Goal: Transaction & Acquisition: Purchase product/service

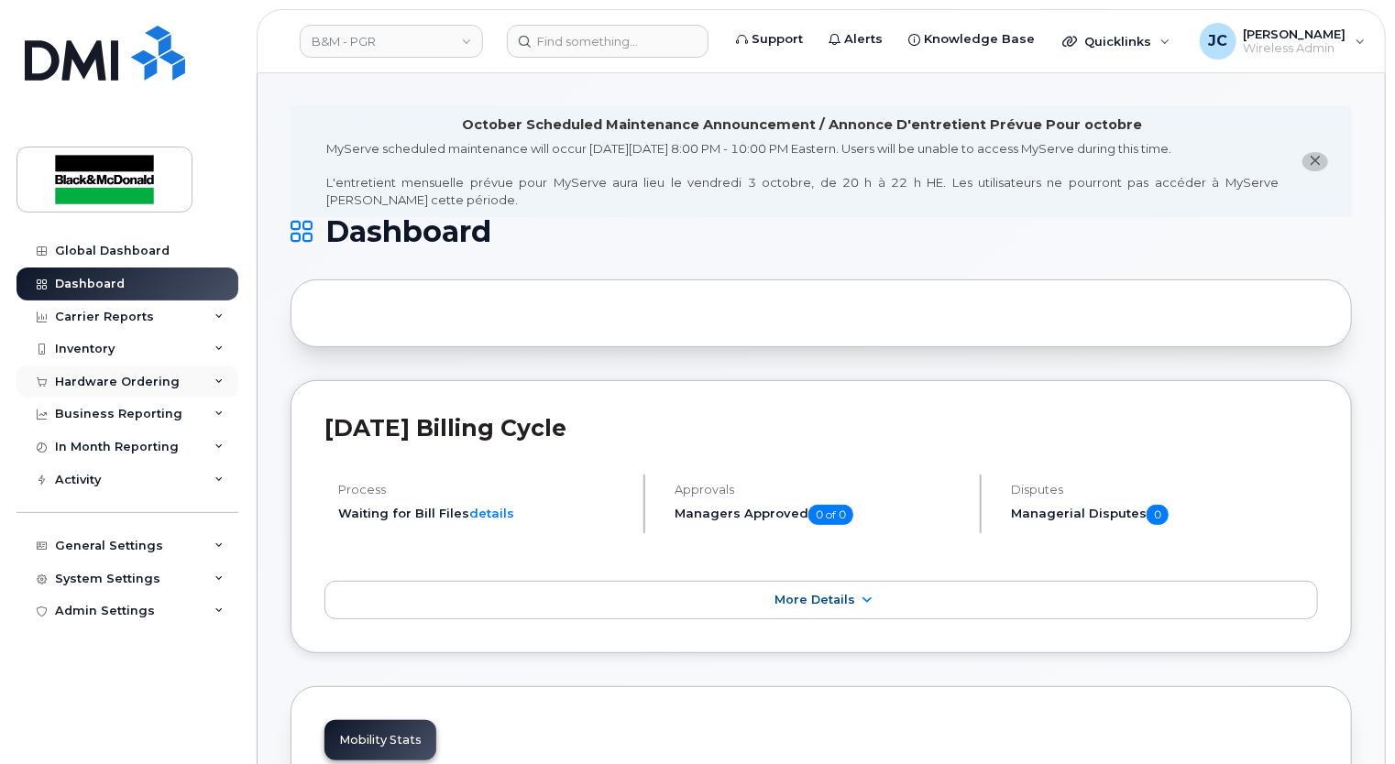
click at [158, 372] on div "Hardware Ordering" at bounding box center [127, 382] width 222 height 33
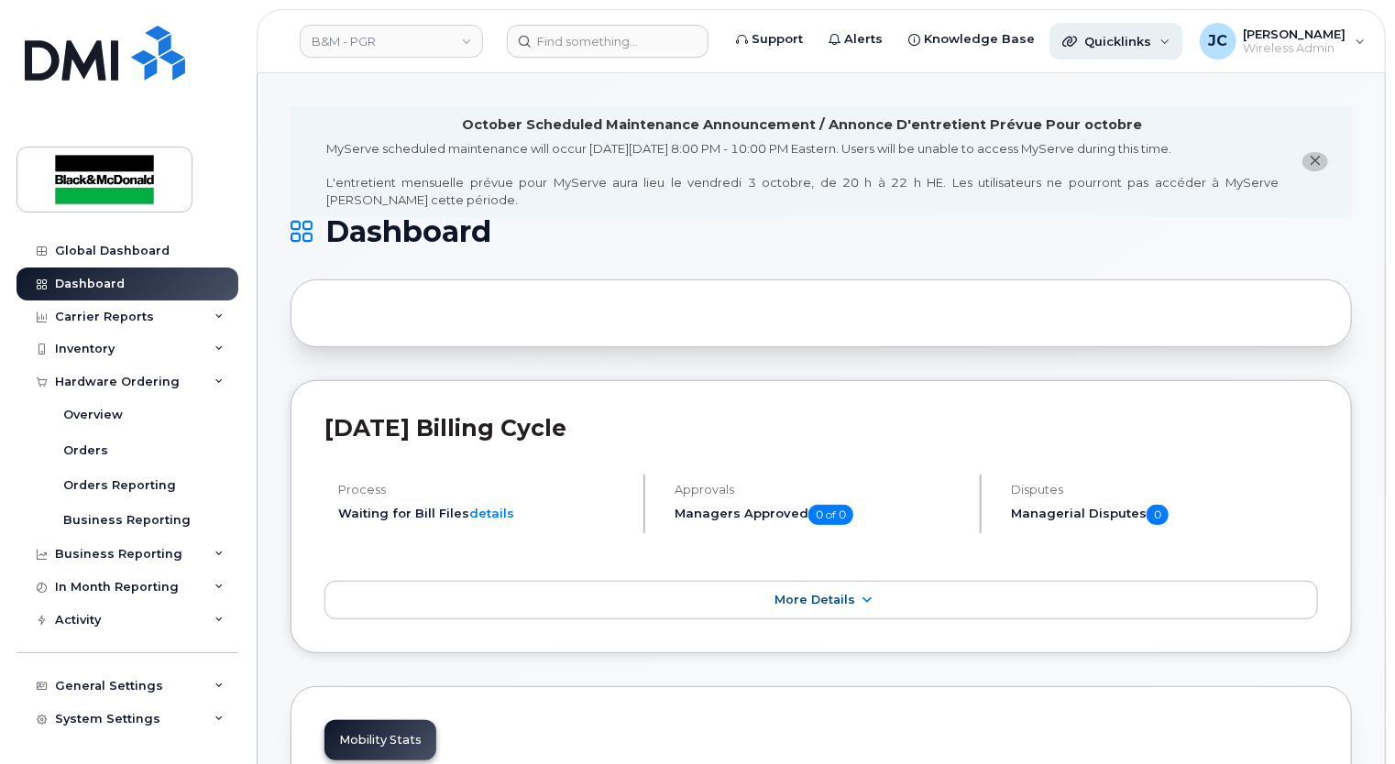
click at [1095, 37] on span "Quicklinks" at bounding box center [1117, 41] width 67 height 15
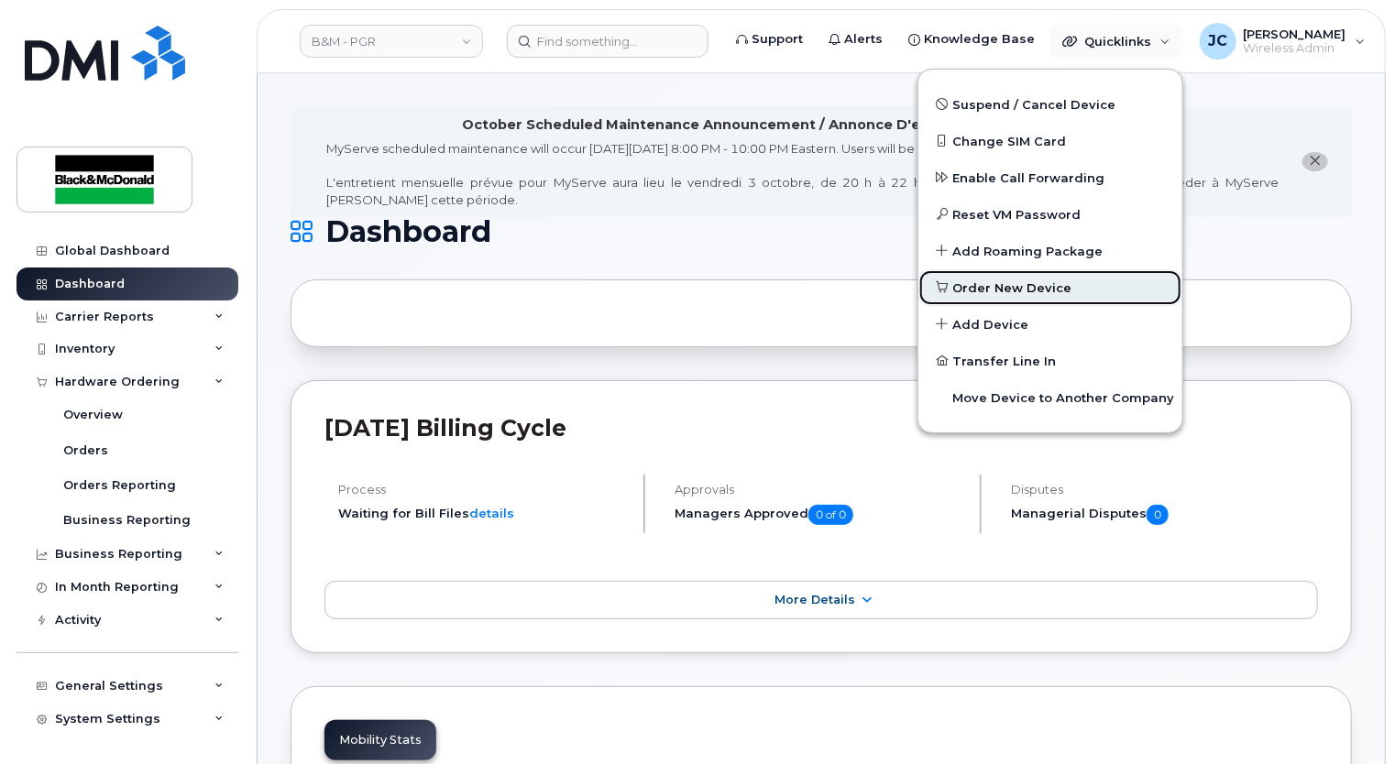
click at [982, 282] on span "Order New Device" at bounding box center [1012, 289] width 119 height 18
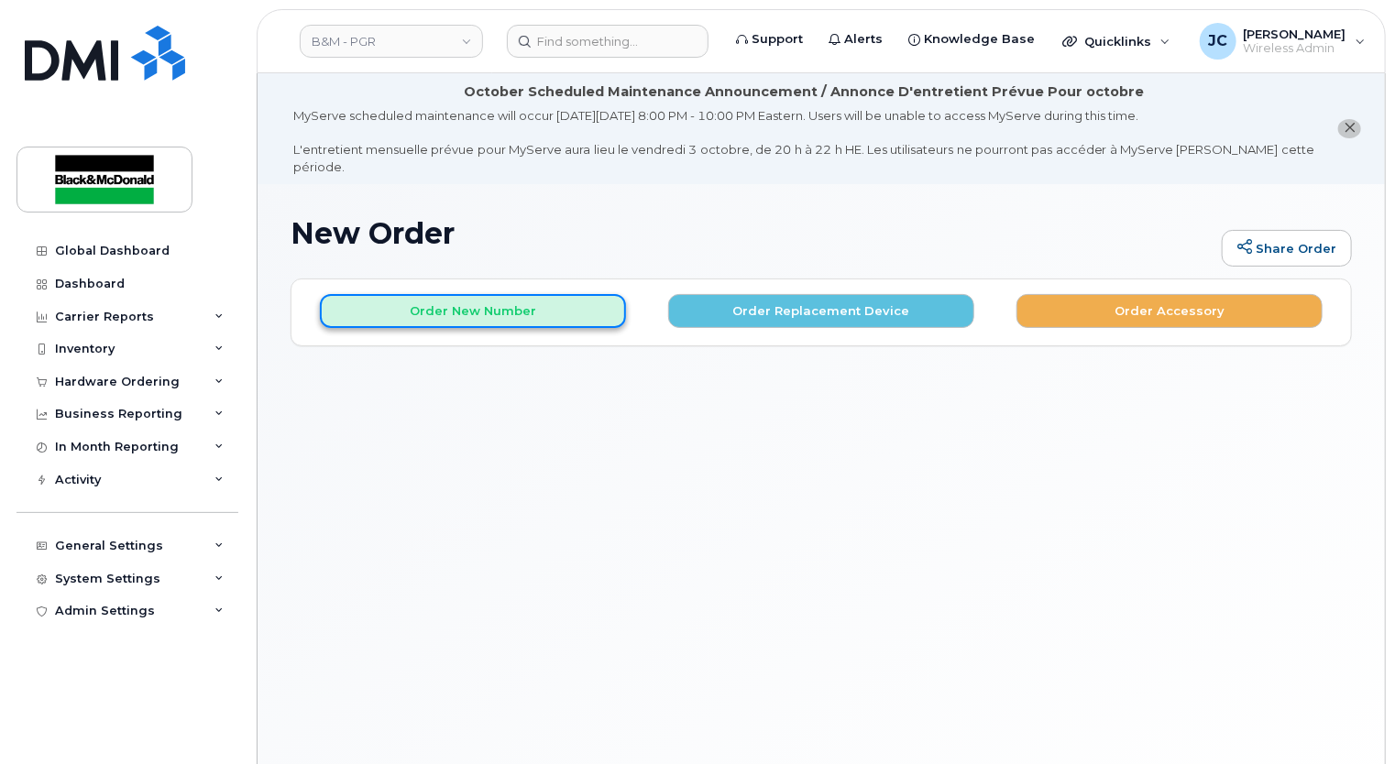
click at [524, 305] on button "Order New Number" at bounding box center [473, 311] width 306 height 34
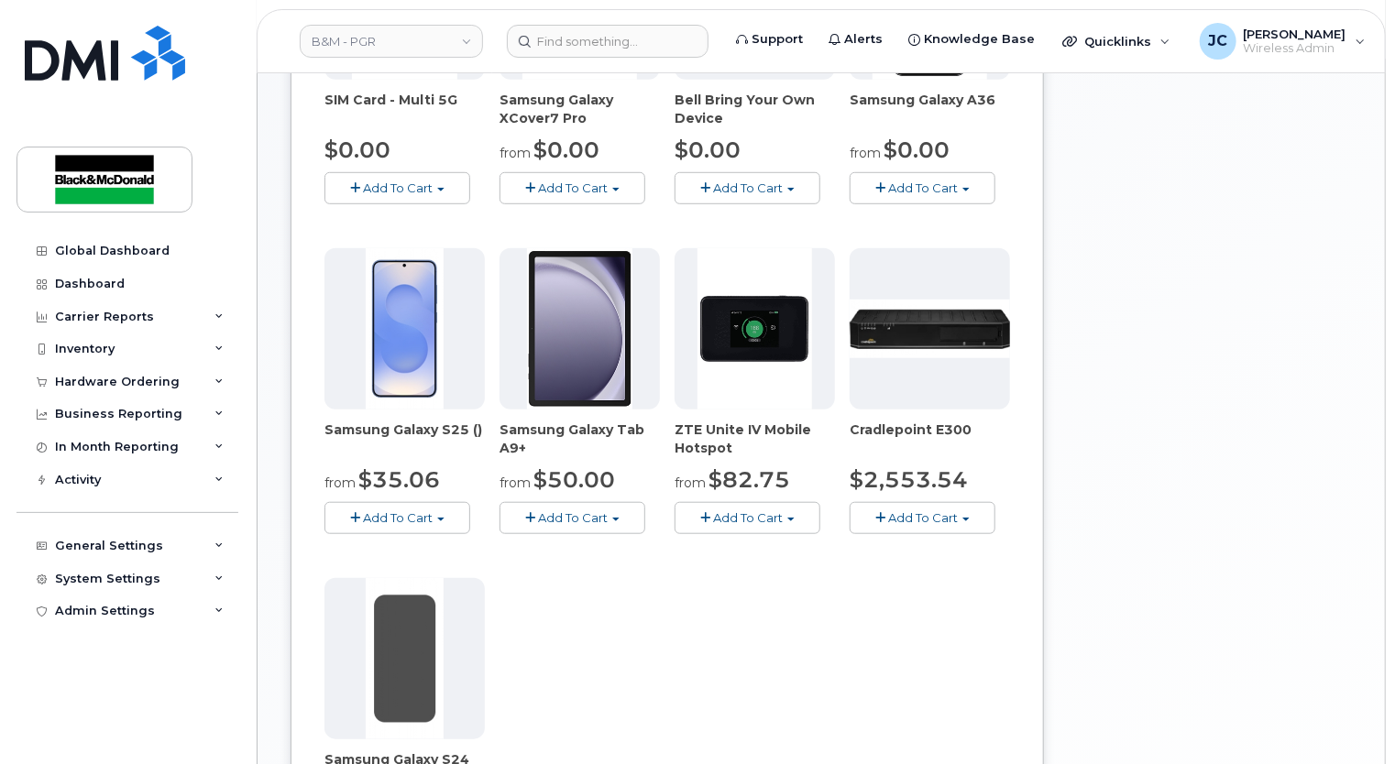
scroll to position [275, 0]
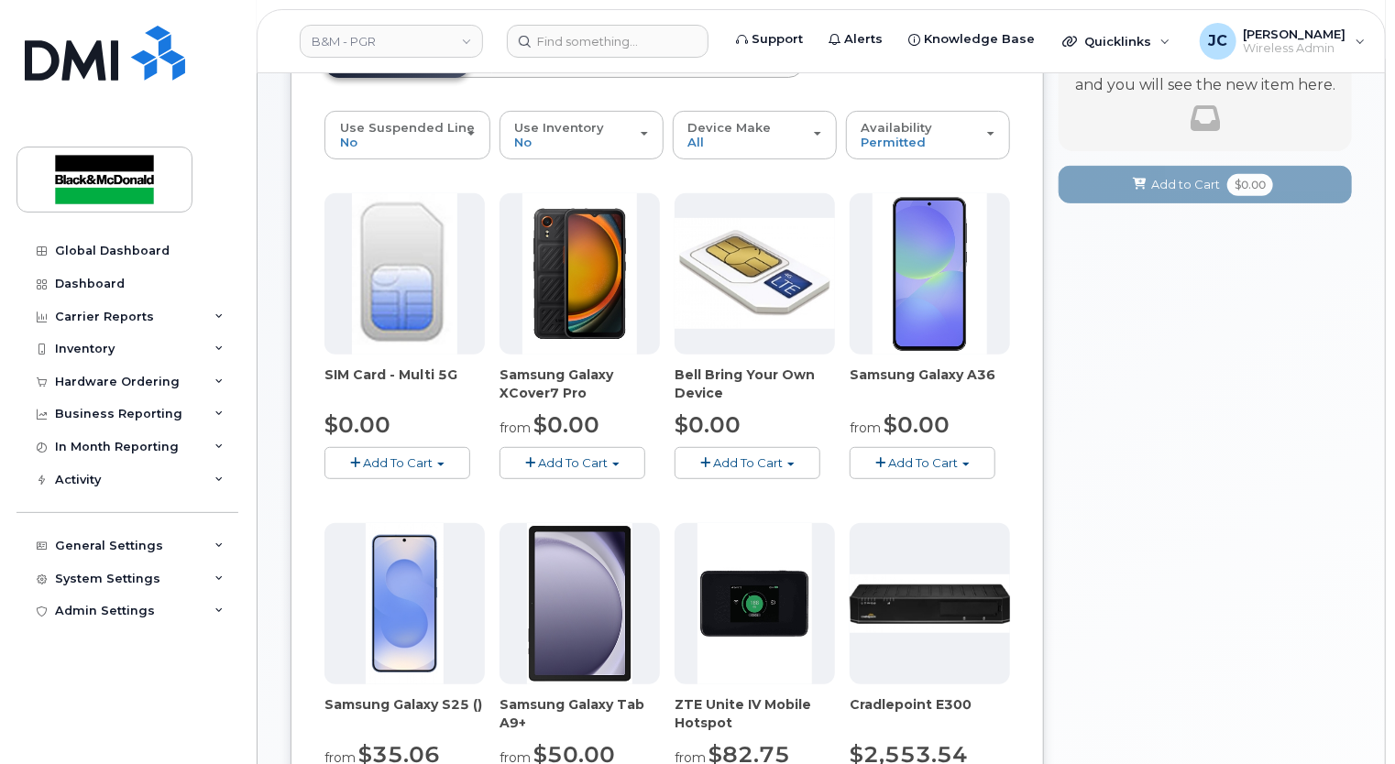
click at [975, 447] on button "Add To Cart" at bounding box center [923, 463] width 146 height 32
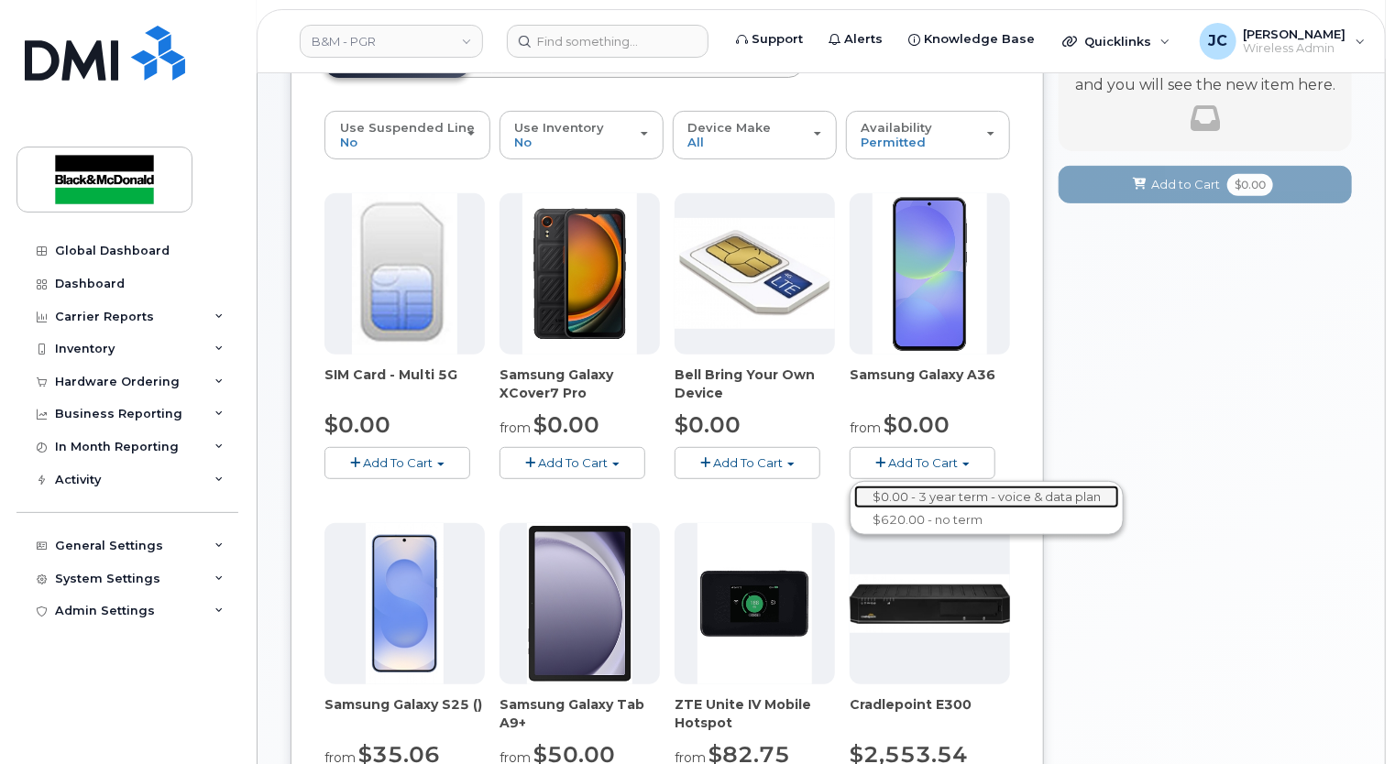
click at [964, 486] on link "$0.00 - 3 year term - voice & data plan" at bounding box center [986, 497] width 265 height 23
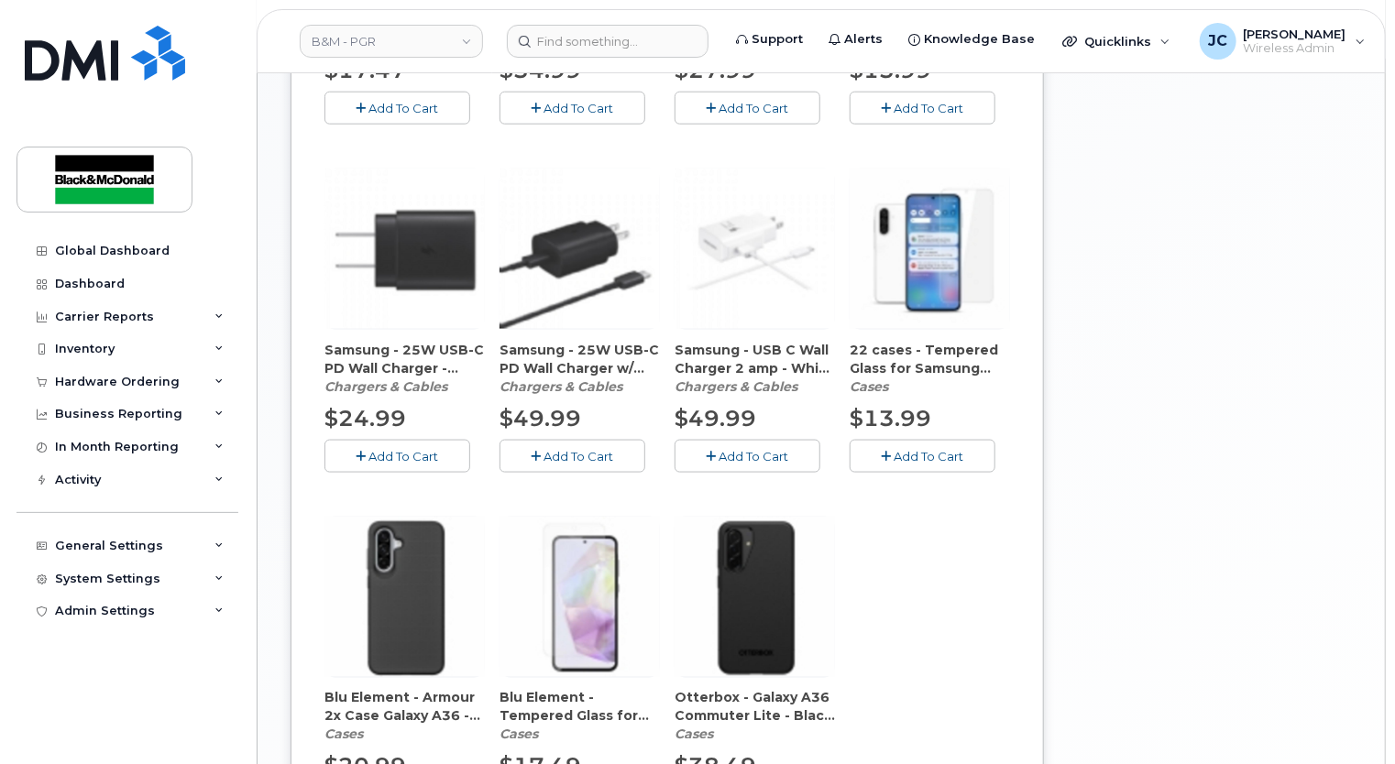
scroll to position [814, 0]
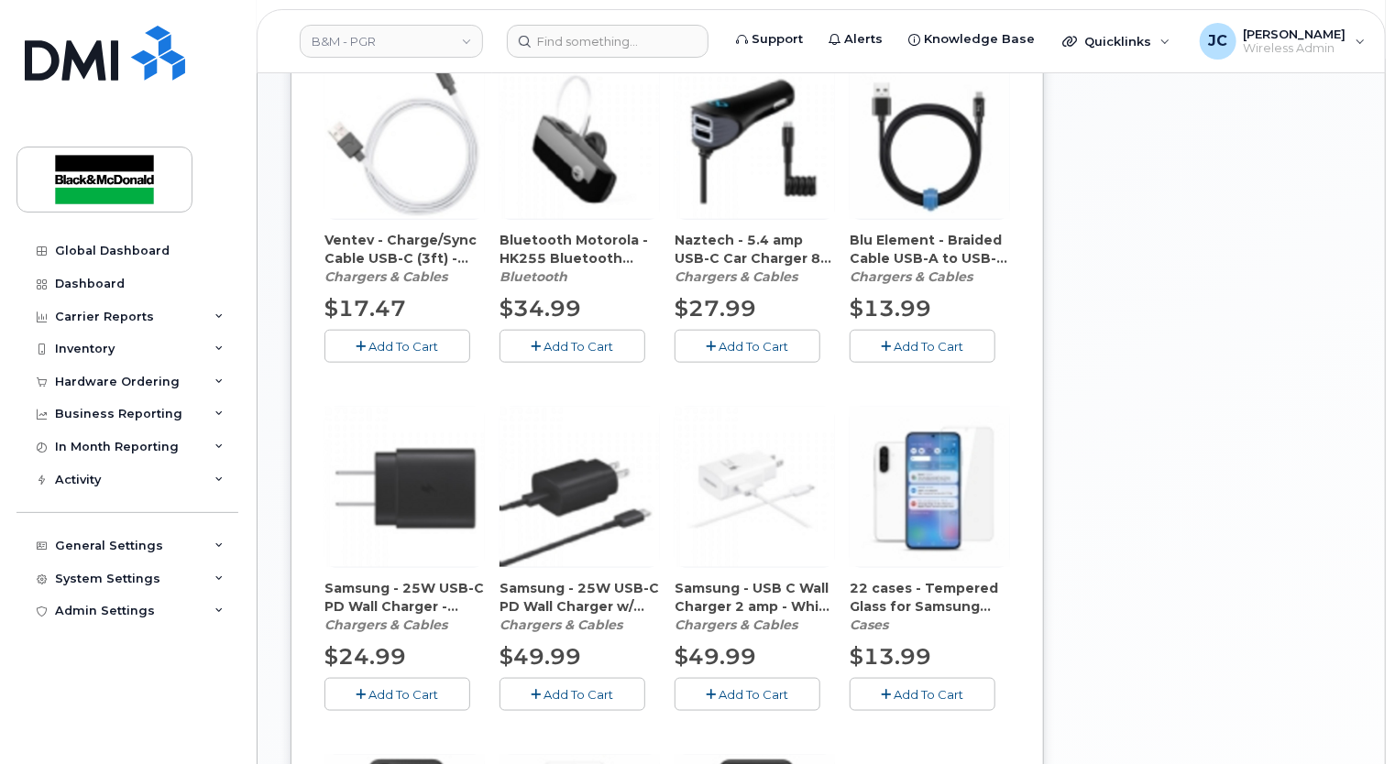
click at [378, 687] on span "Add To Cart" at bounding box center [404, 694] width 70 height 15
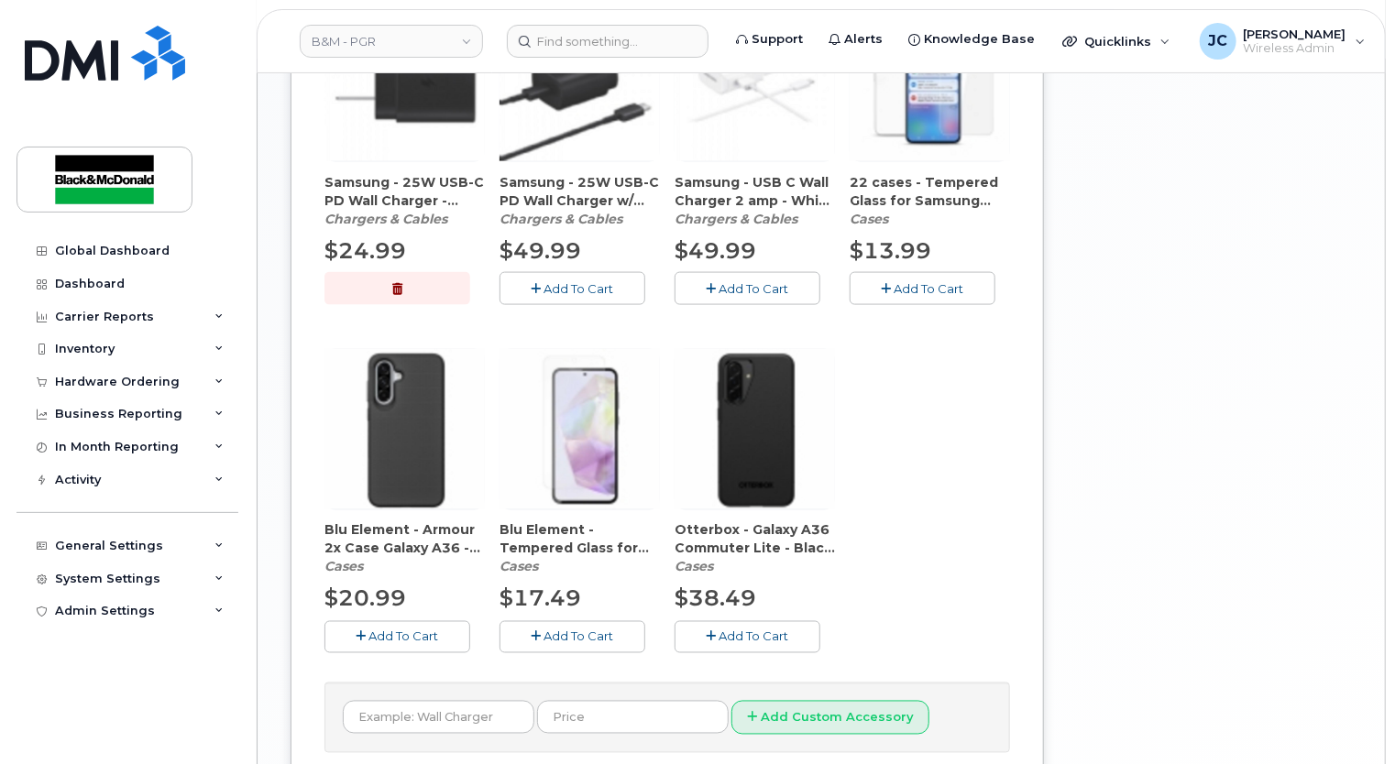
scroll to position [1272, 0]
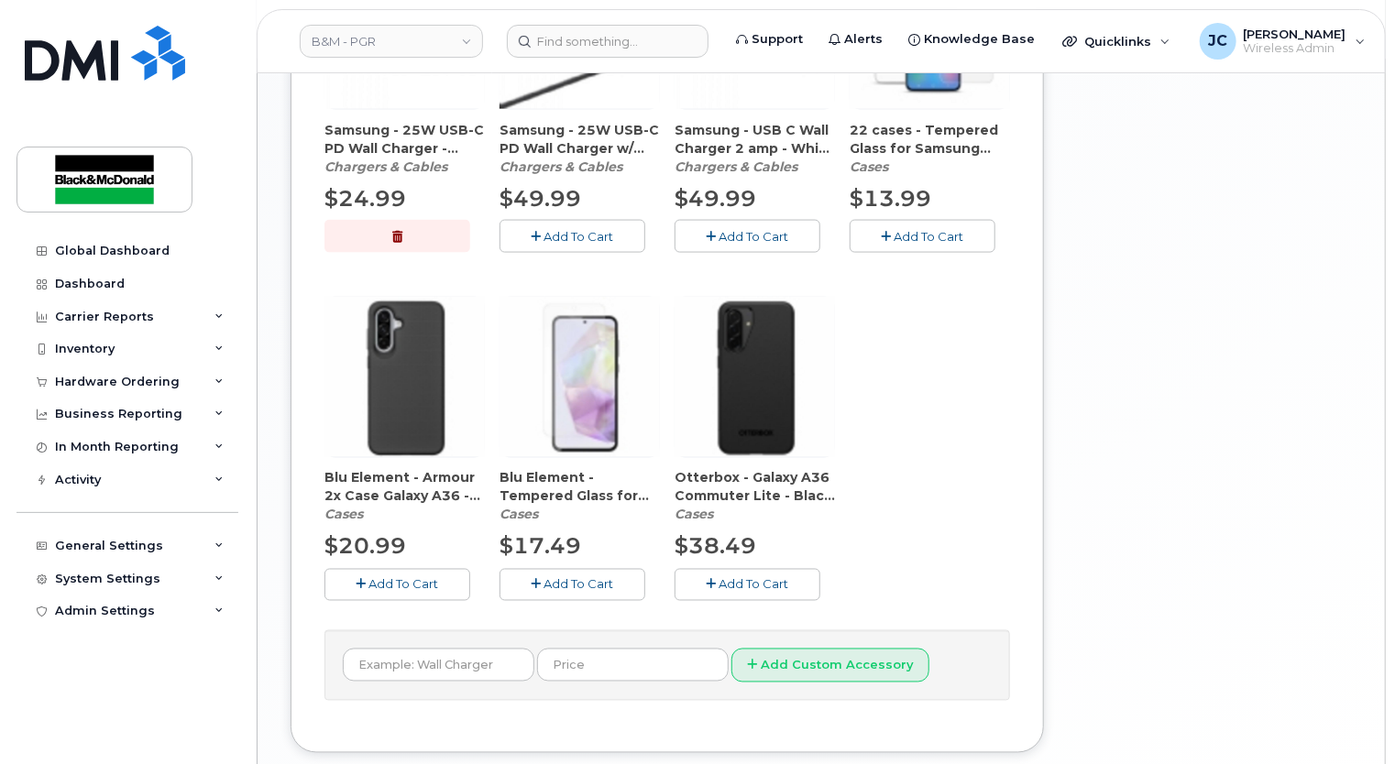
click at [898, 229] on span "Add To Cart" at bounding box center [930, 236] width 70 height 15
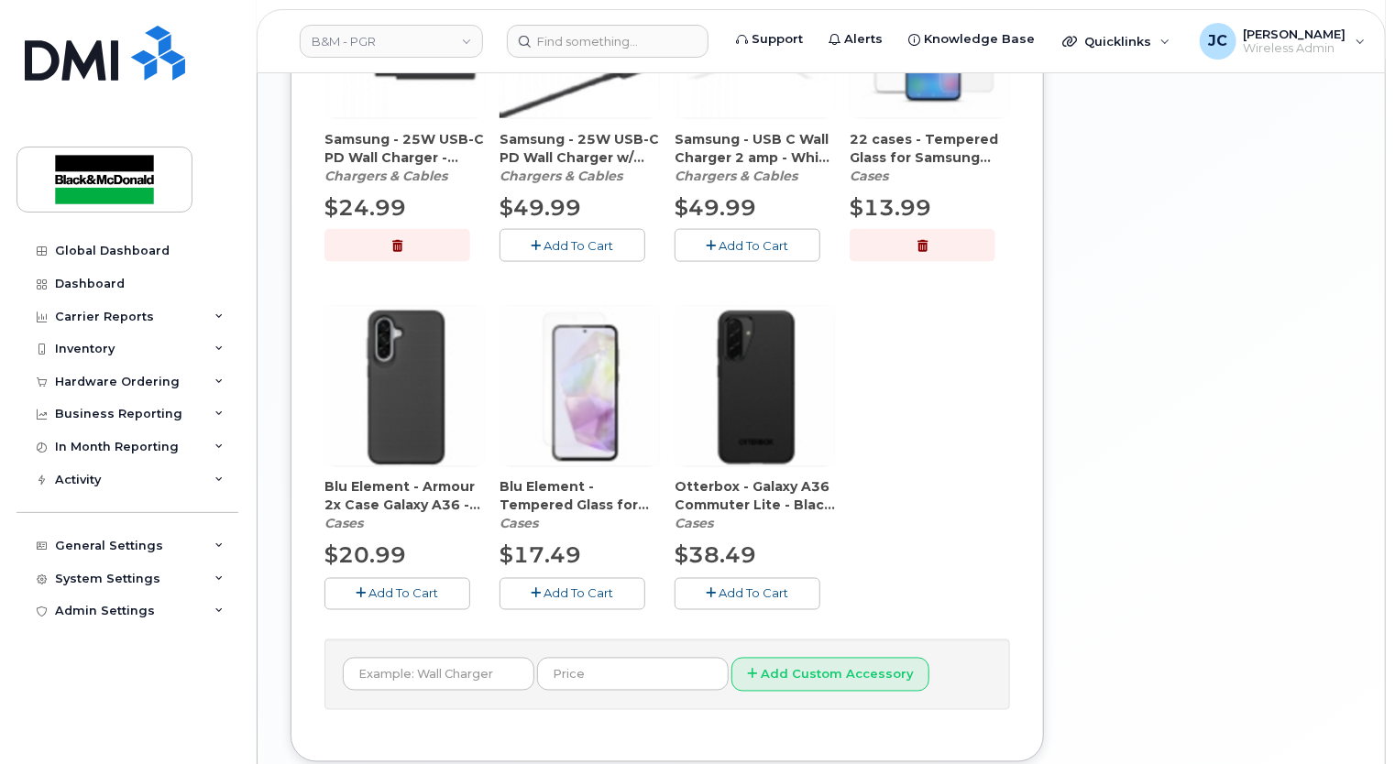
scroll to position [1359, 0]
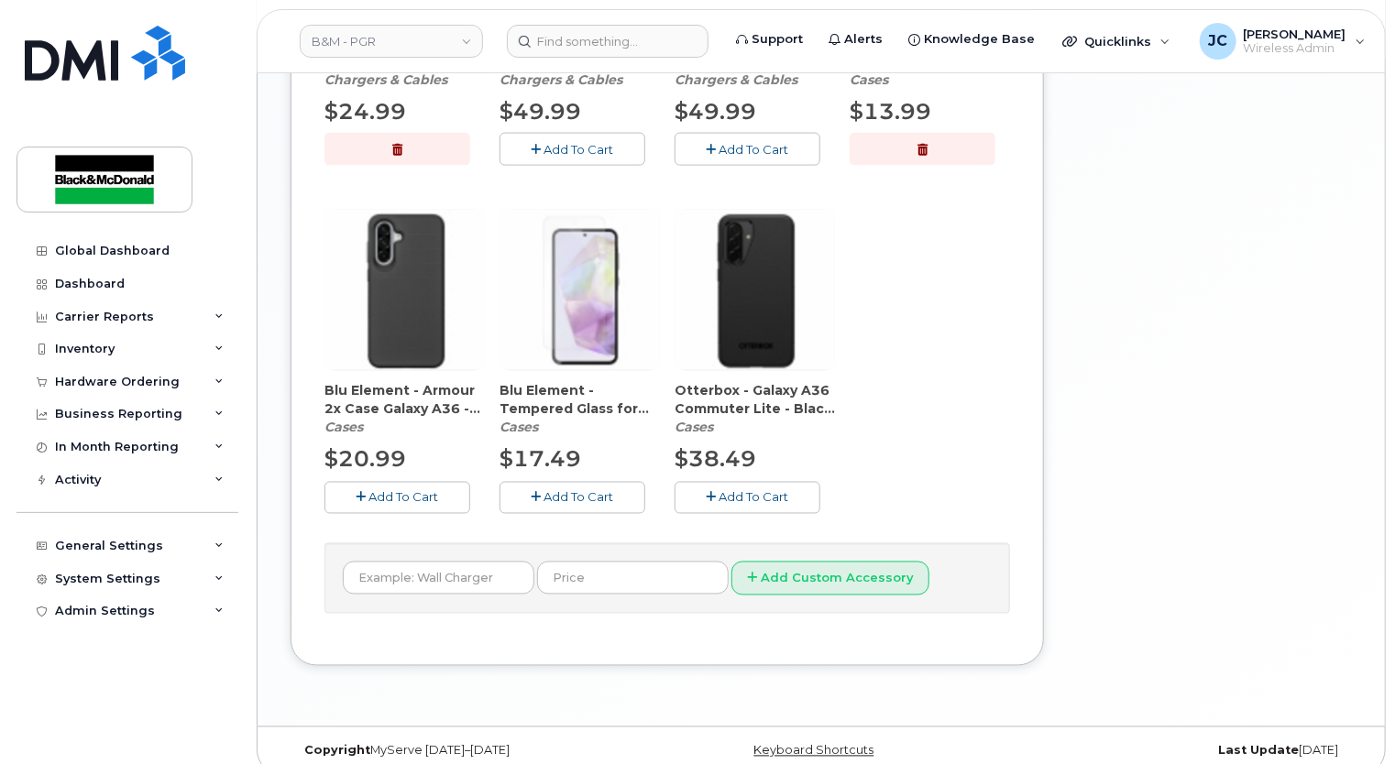
click at [748, 490] on span "Add To Cart" at bounding box center [754, 497] width 70 height 15
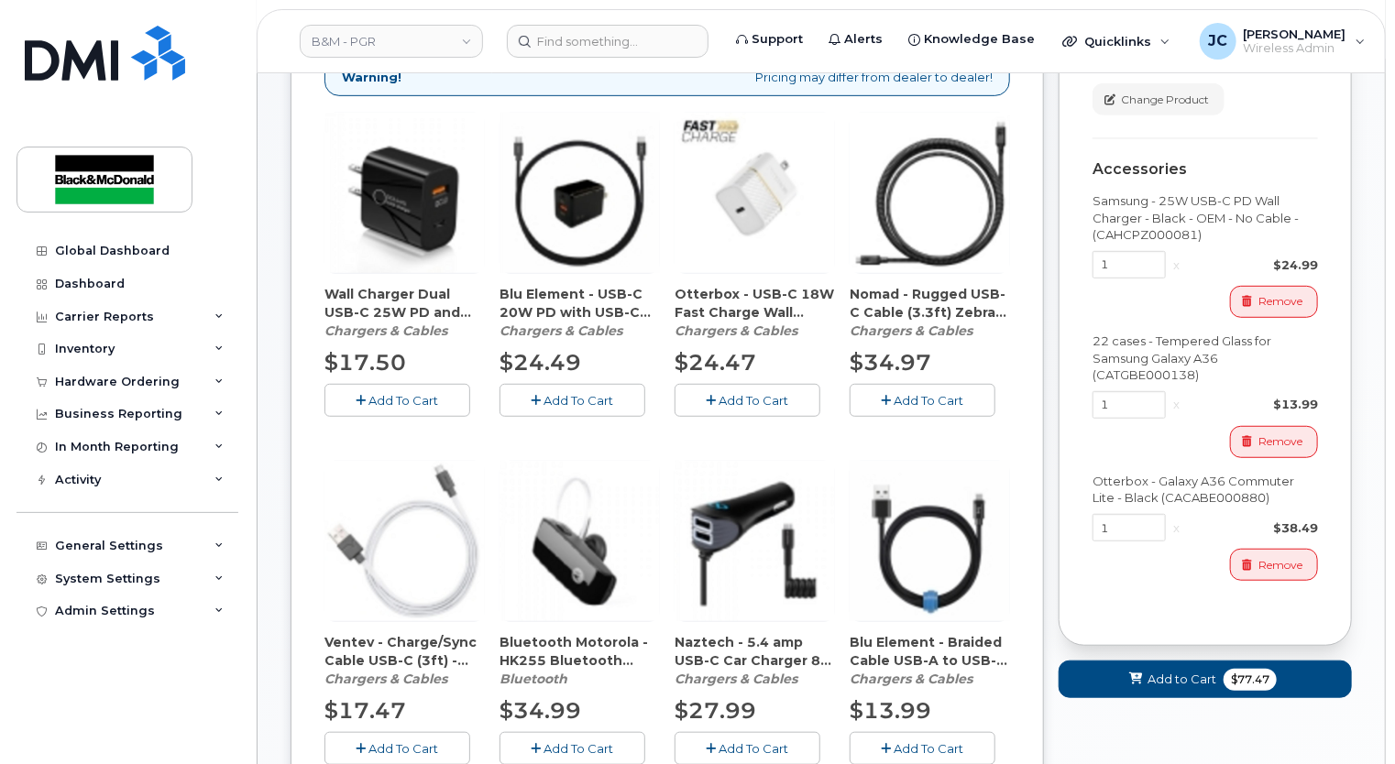
scroll to position [443, 0]
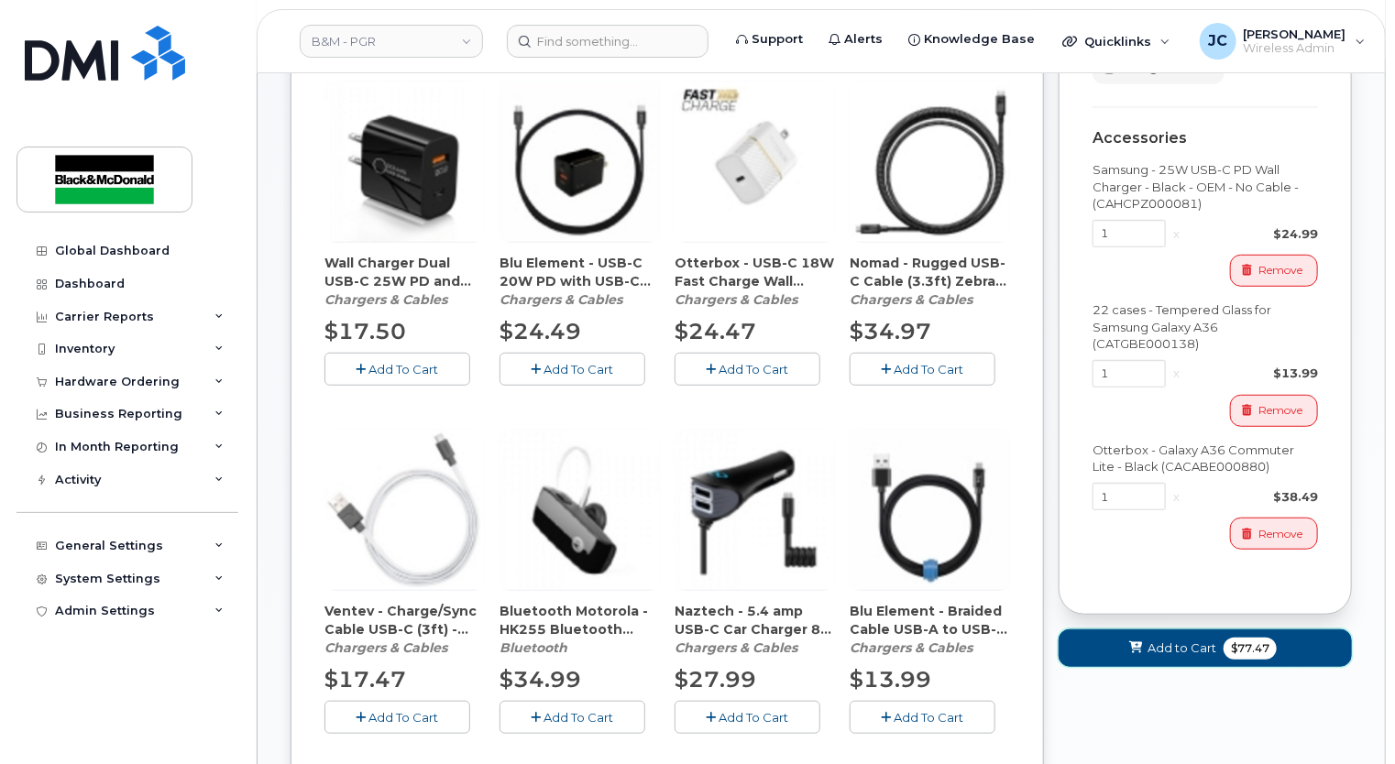
click at [1180, 640] on span "Add to Cart" at bounding box center [1181, 648] width 69 height 17
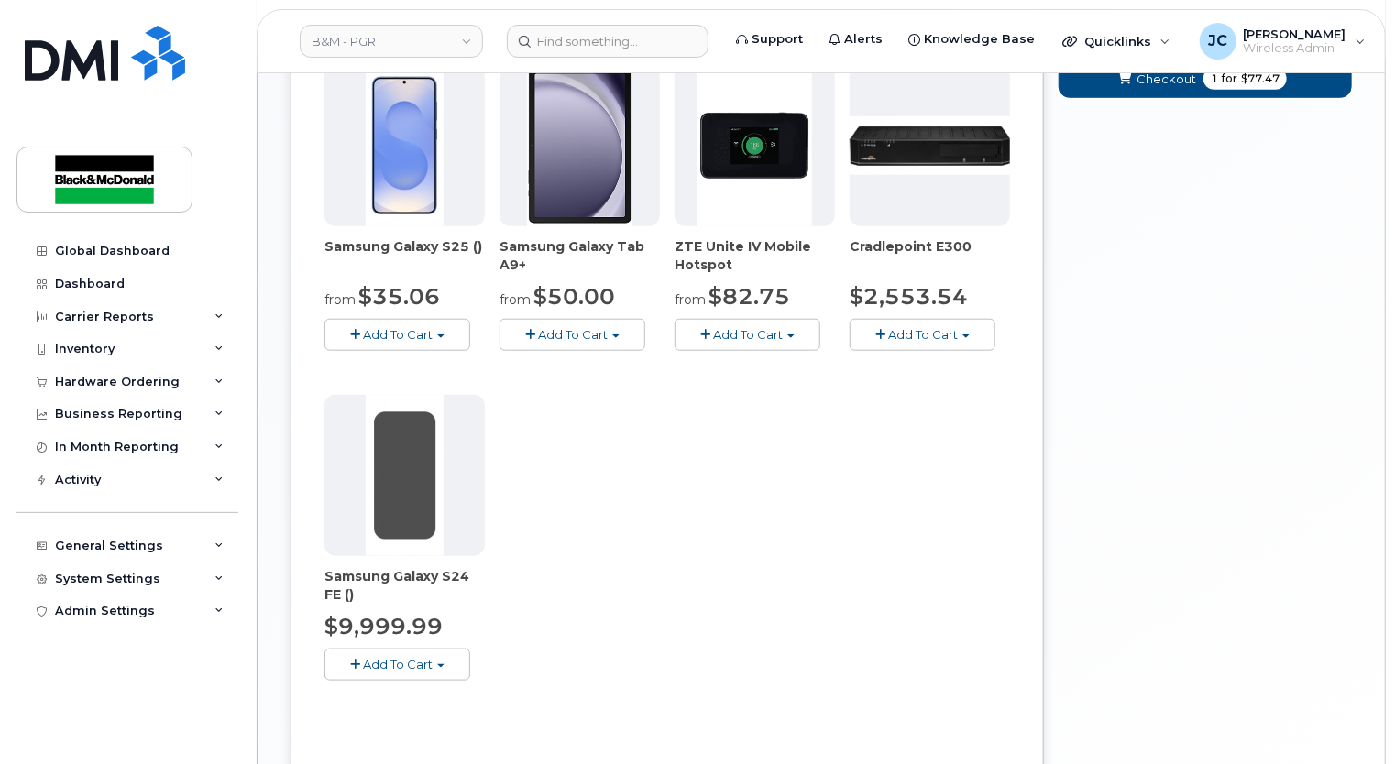
scroll to position [504, 0]
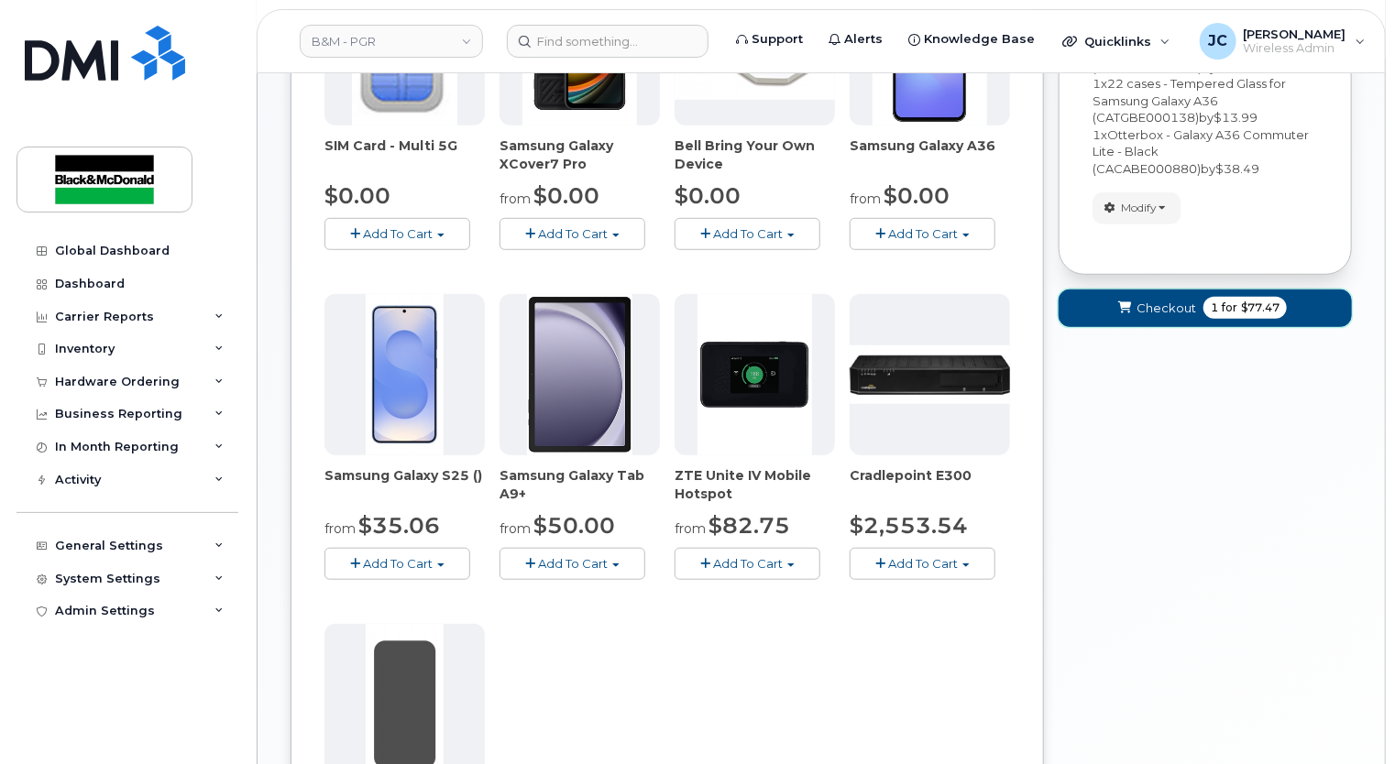
click at [1169, 300] on span "Checkout" at bounding box center [1166, 308] width 60 height 17
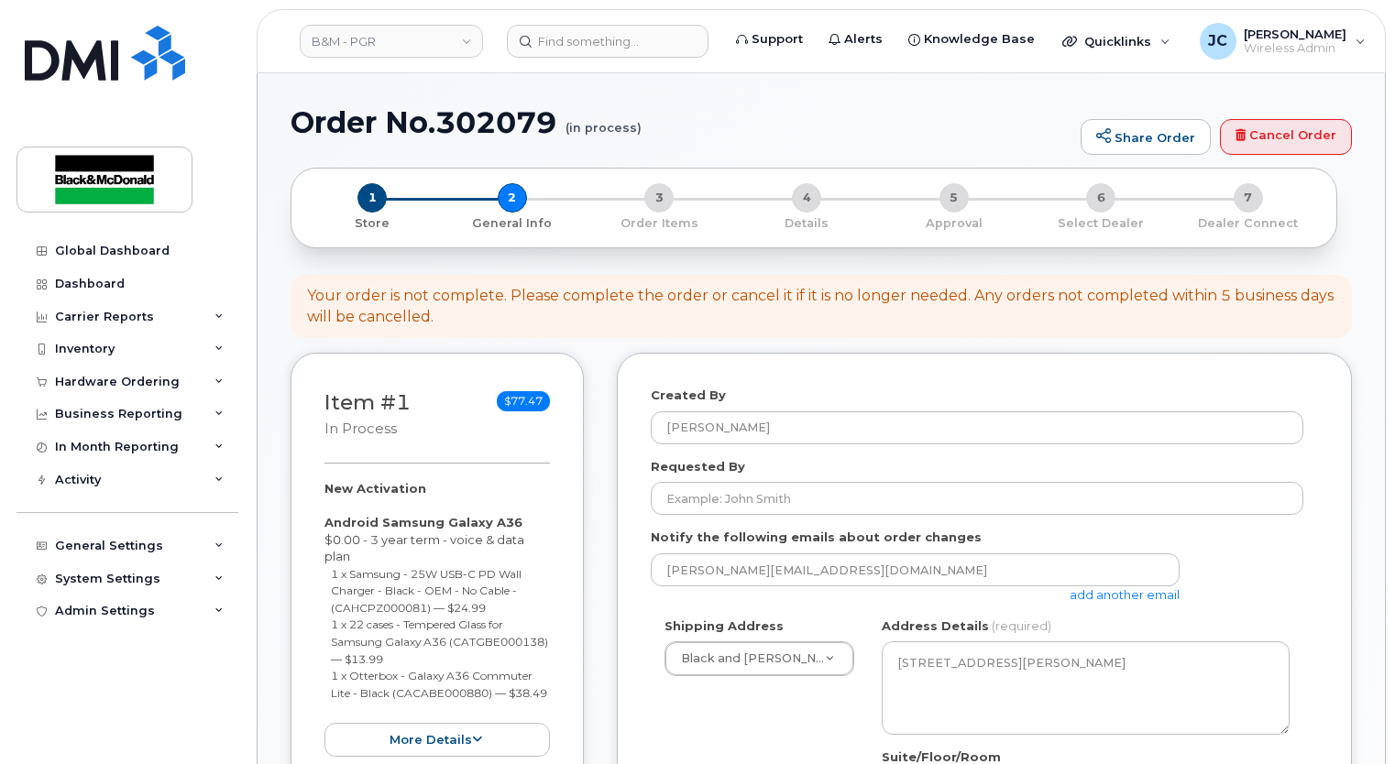
select select
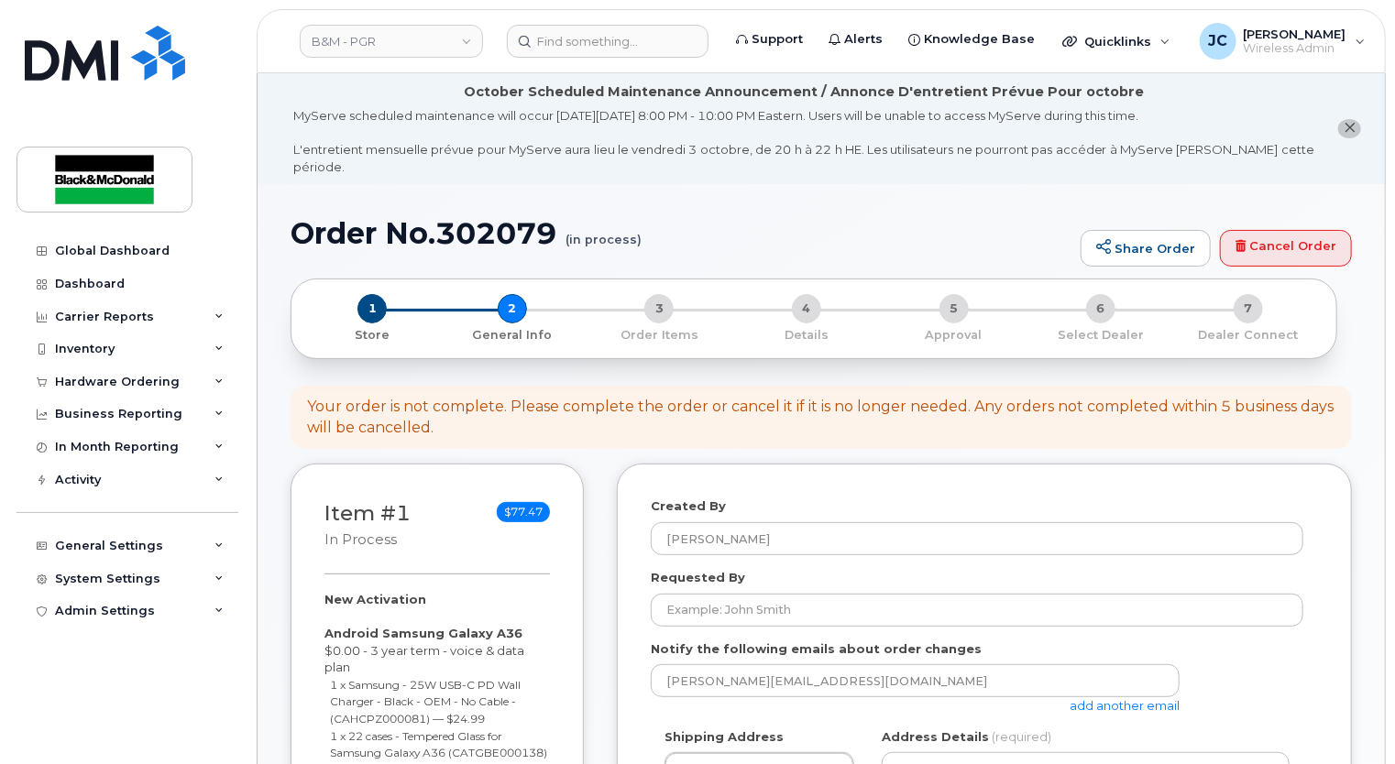
scroll to position [183, 0]
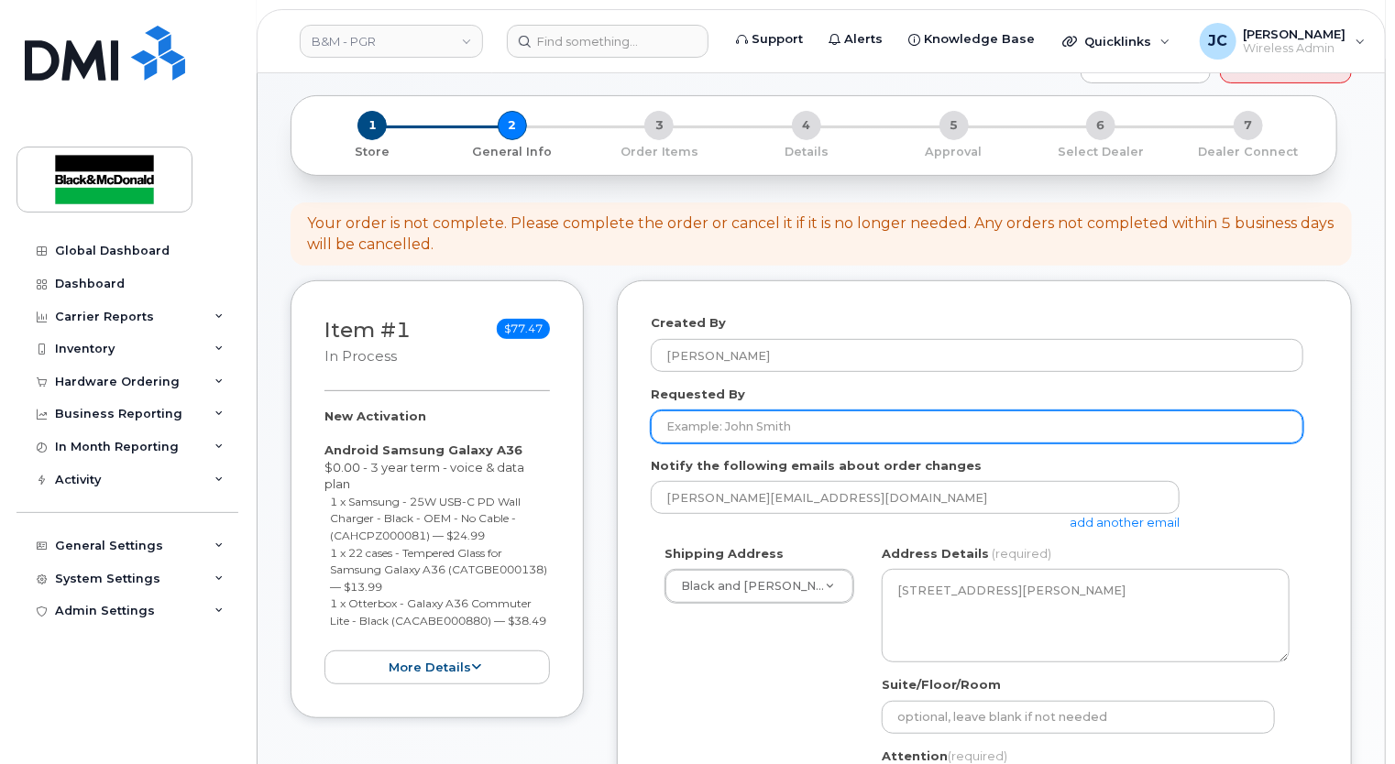
click at [733, 414] on input "Requested By" at bounding box center [977, 427] width 653 height 33
type input "[PERSON_NAME]"
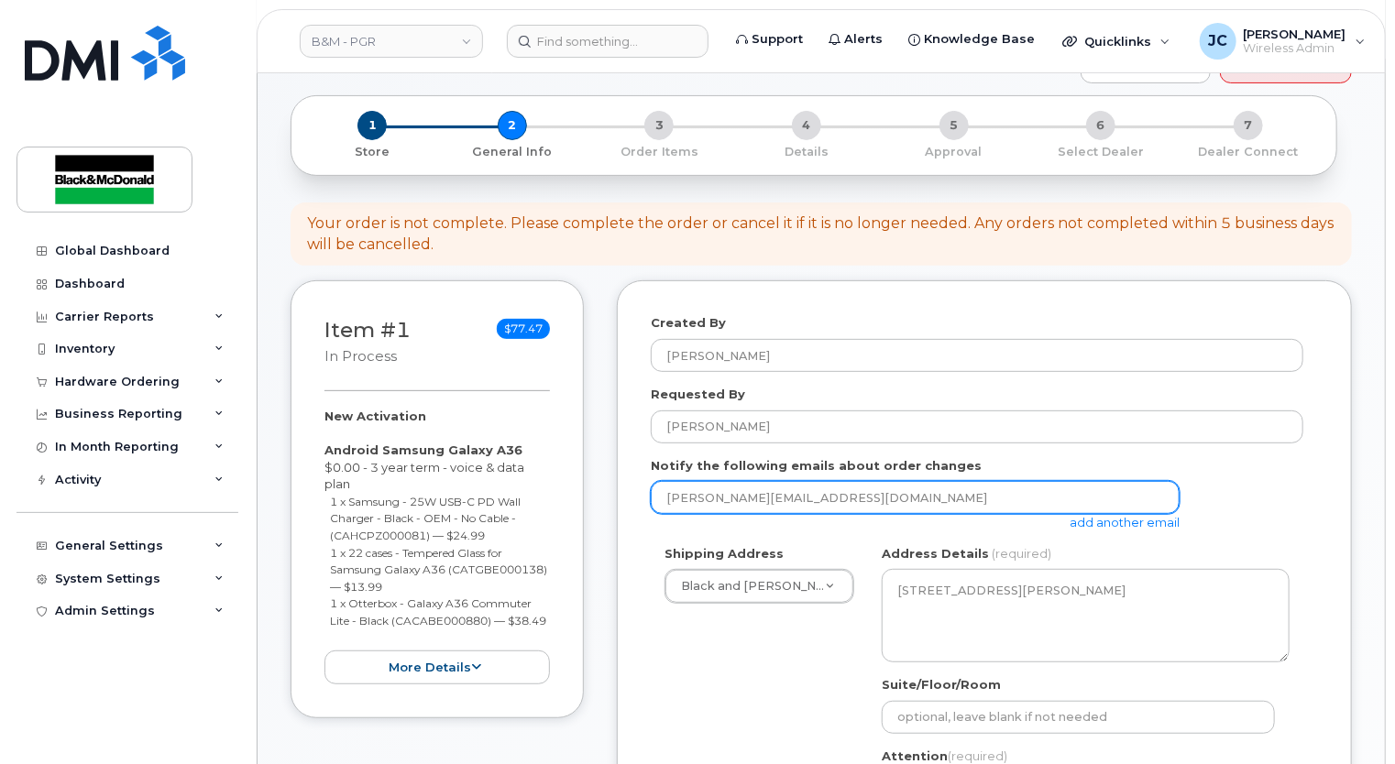
click at [708, 483] on input "jacox@blackandmcdonald.com" at bounding box center [915, 497] width 529 height 33
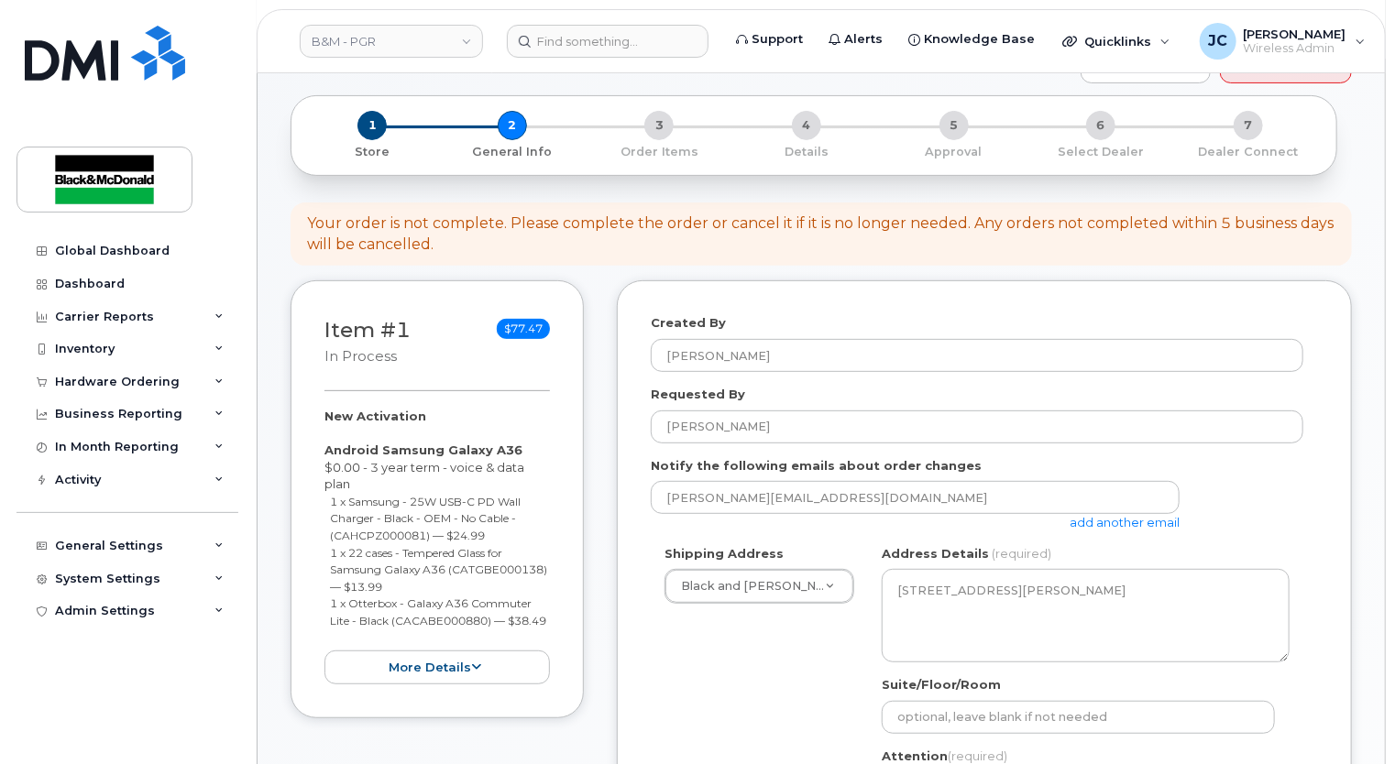
click at [642, 529] on div "Created By Jackie Cox Requested By Jackie Cox Notify the following emails about…" at bounding box center [984, 723] width 735 height 887
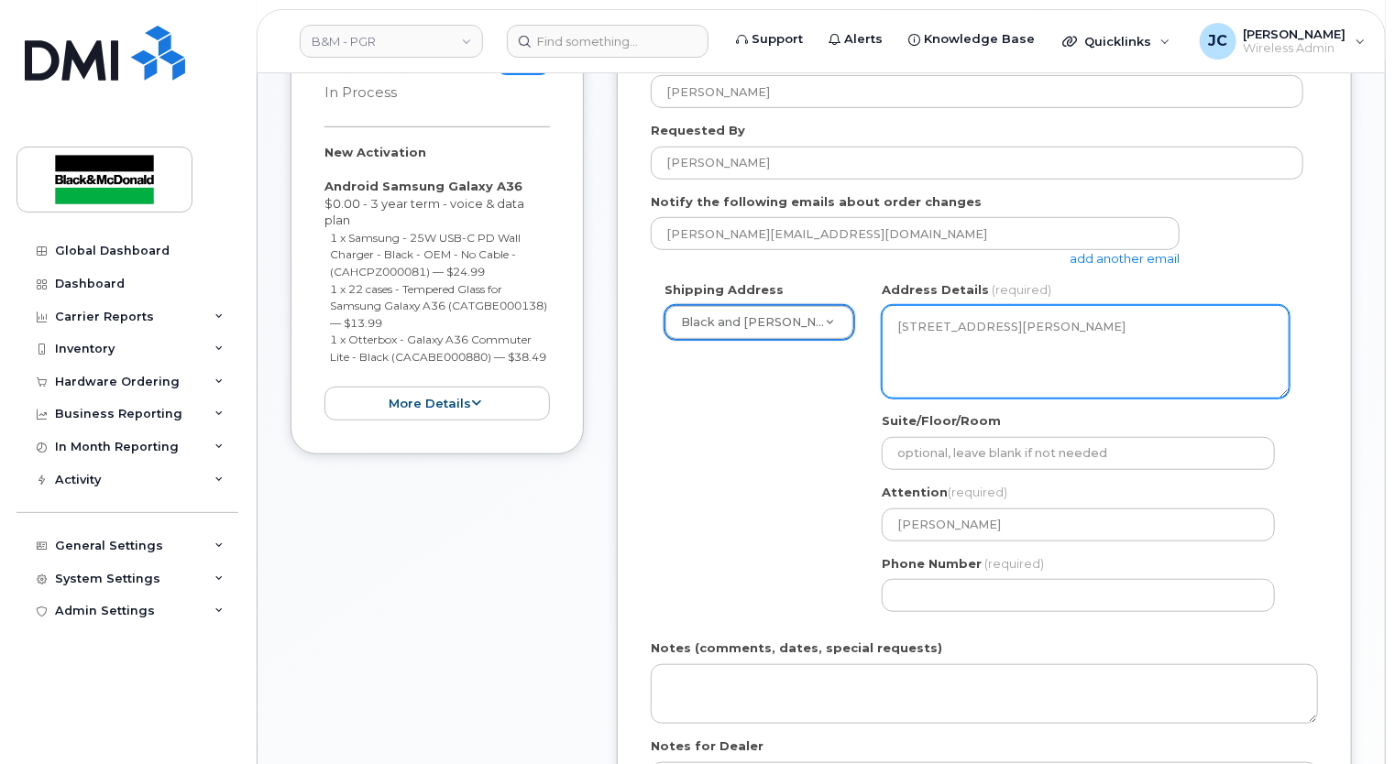
scroll to position [458, 0]
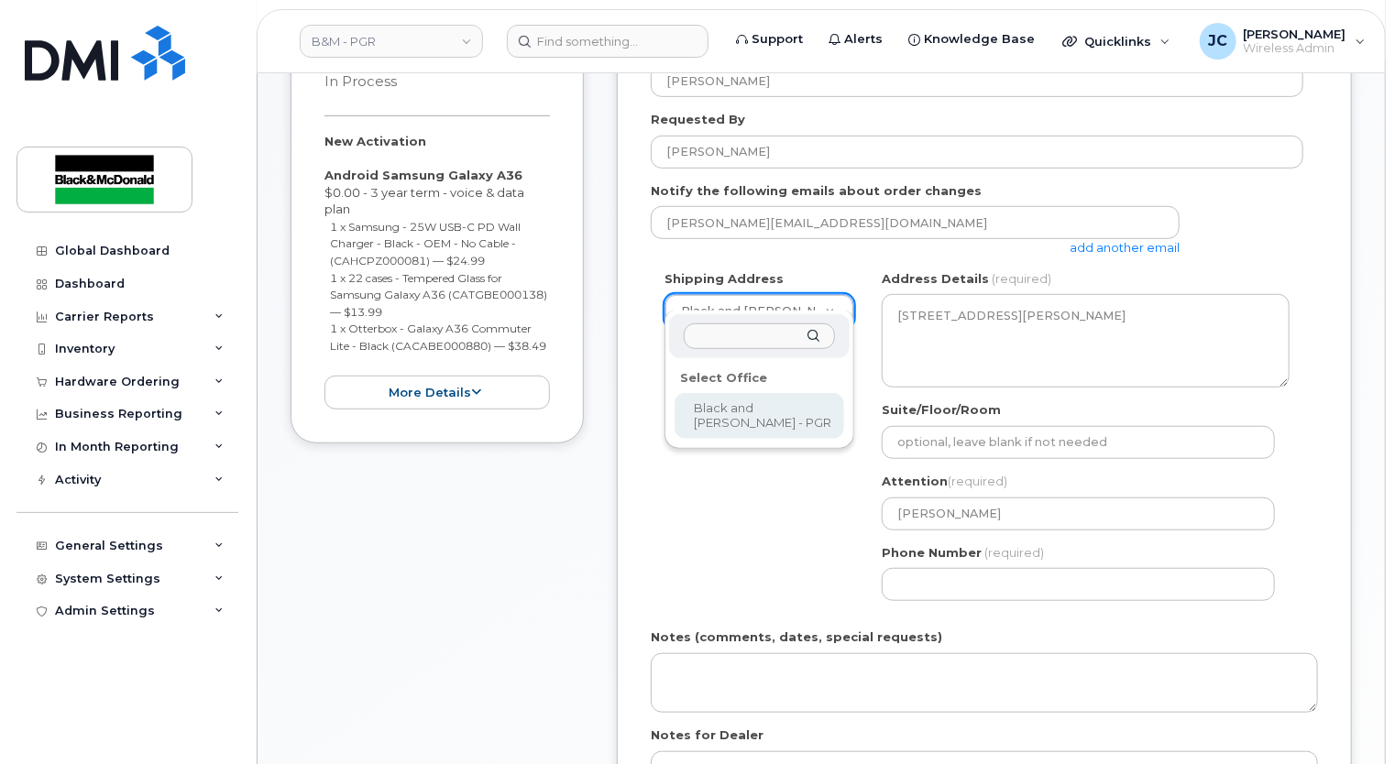
select select
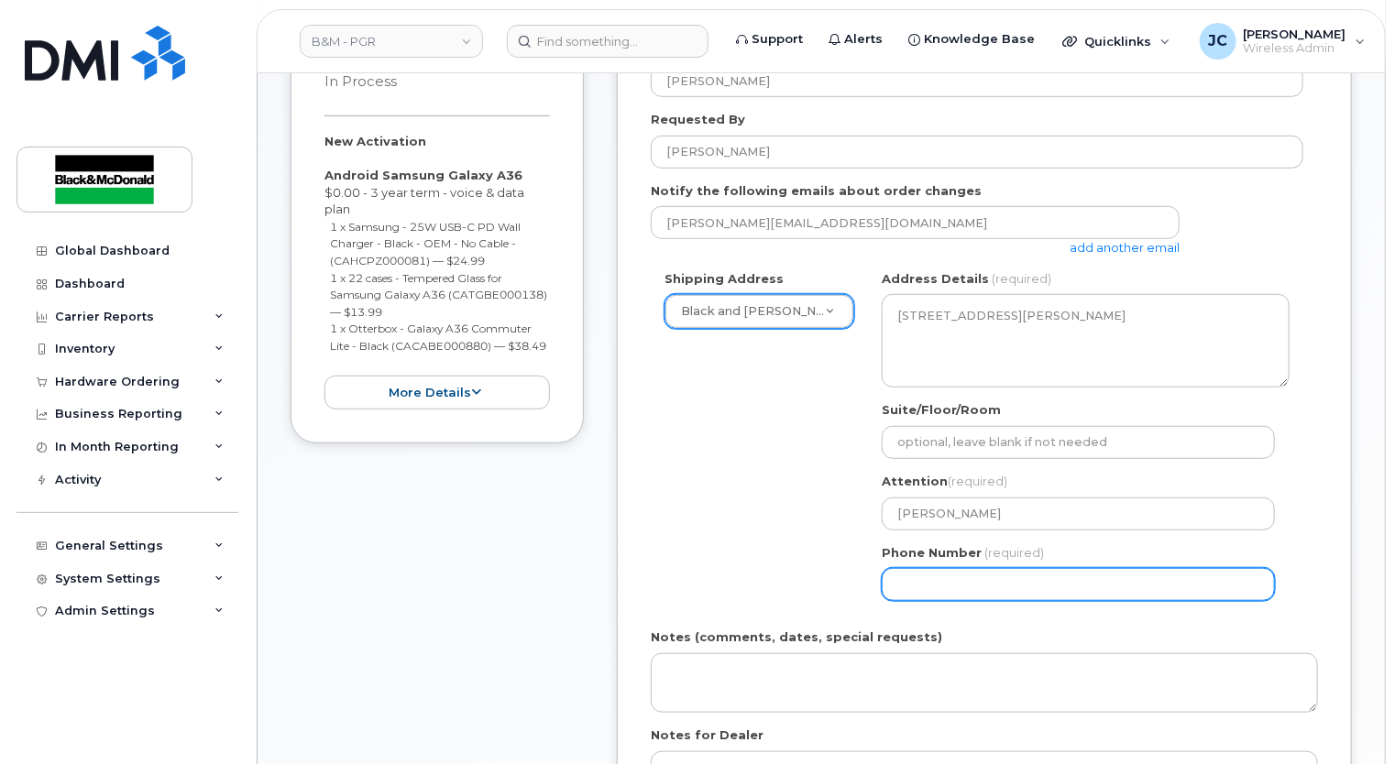
click at [948, 571] on input "Phone Number" at bounding box center [1078, 584] width 393 height 33
type input "9056213137"
select select
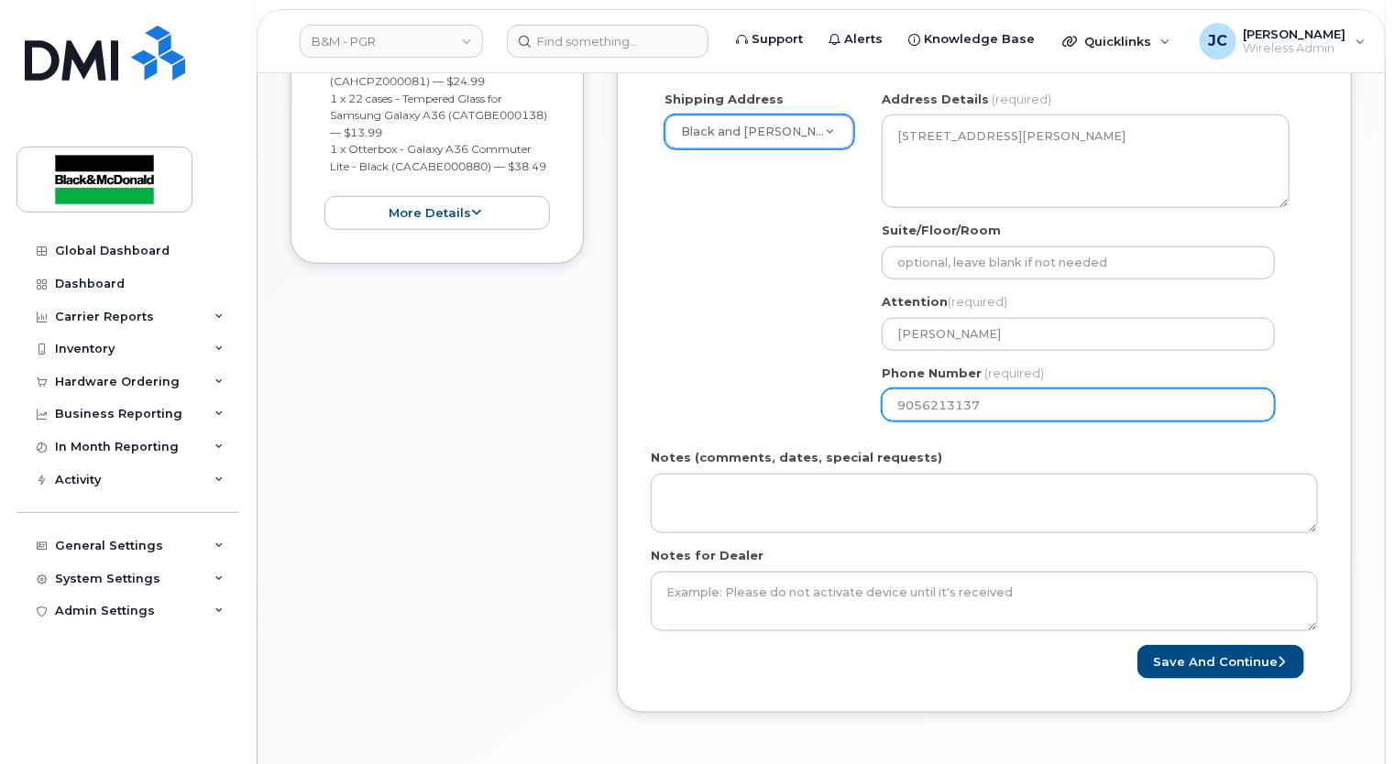
scroll to position [642, 0]
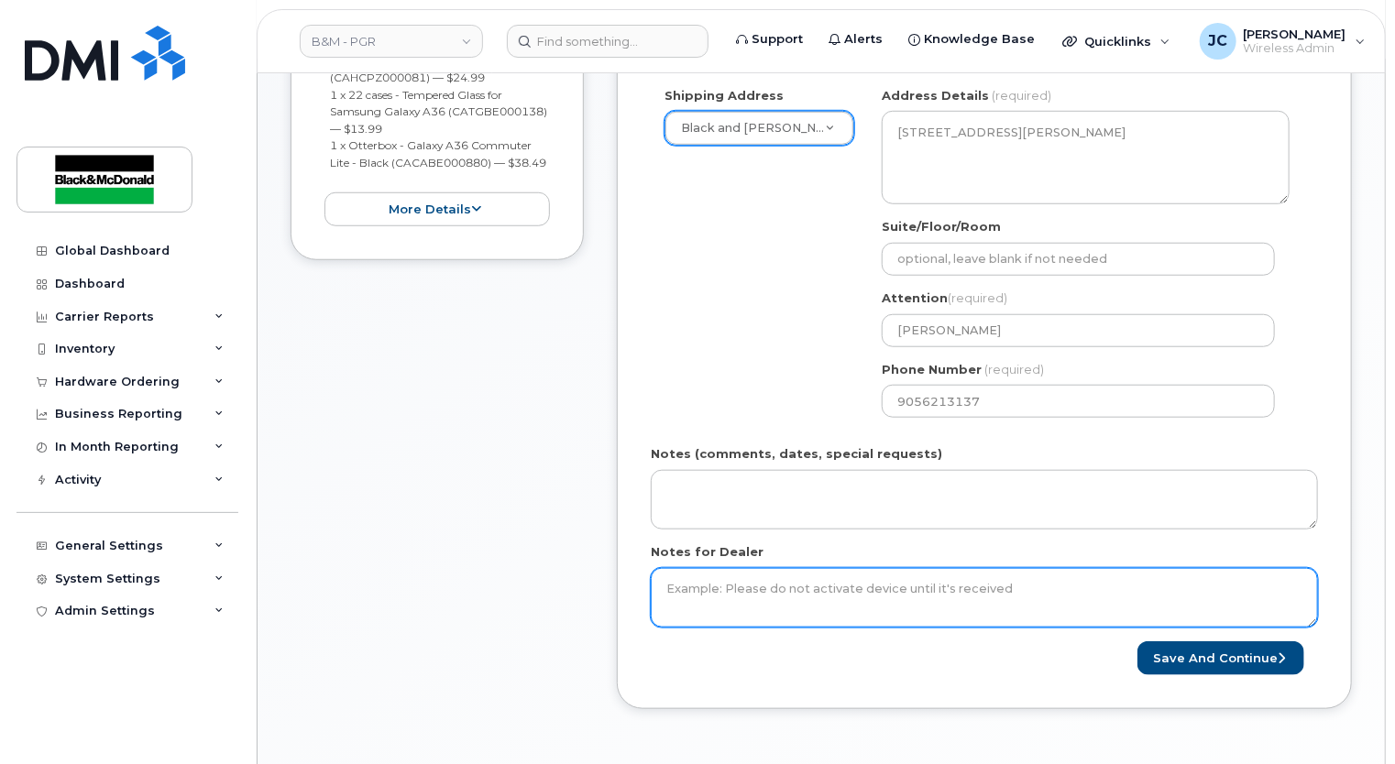
click at [697, 576] on textarea "Notes for Dealer" at bounding box center [984, 598] width 667 height 60
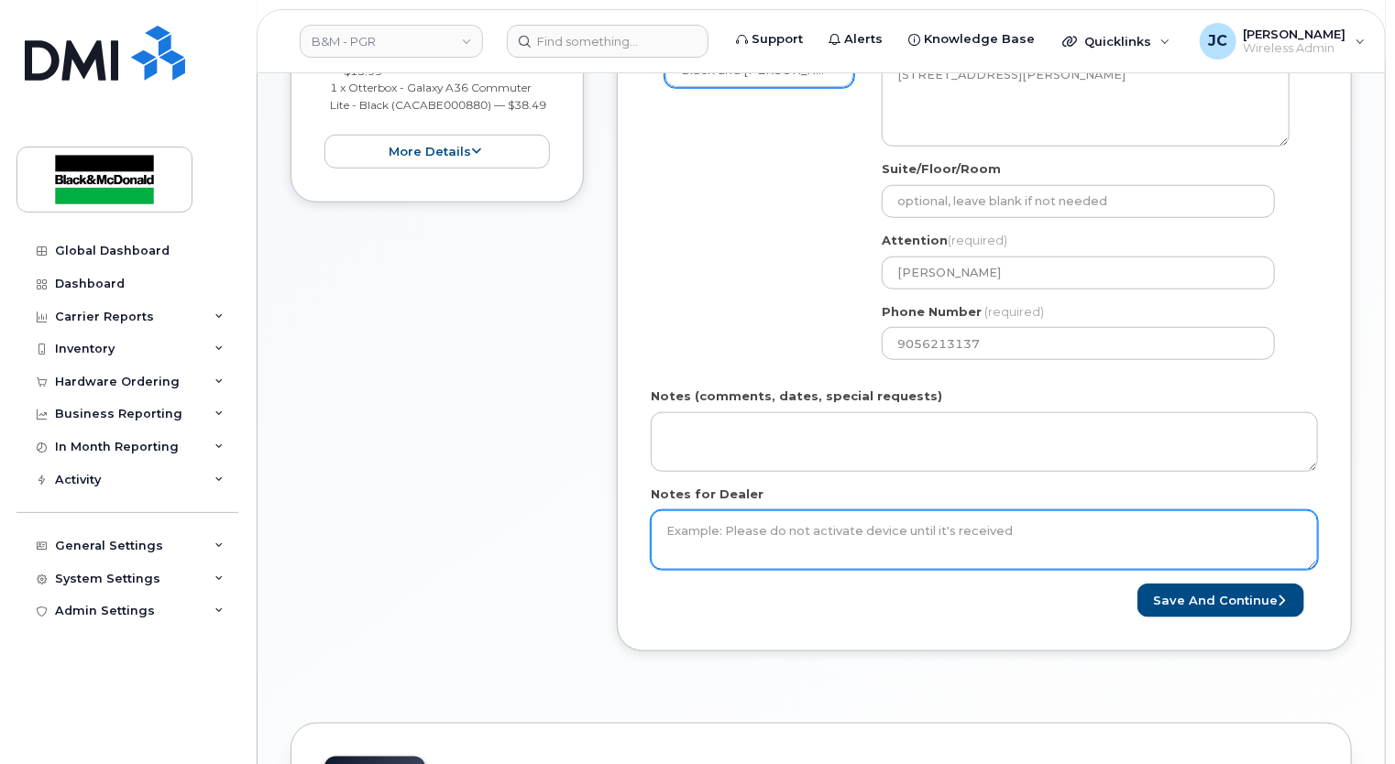
scroll to position [733, 0]
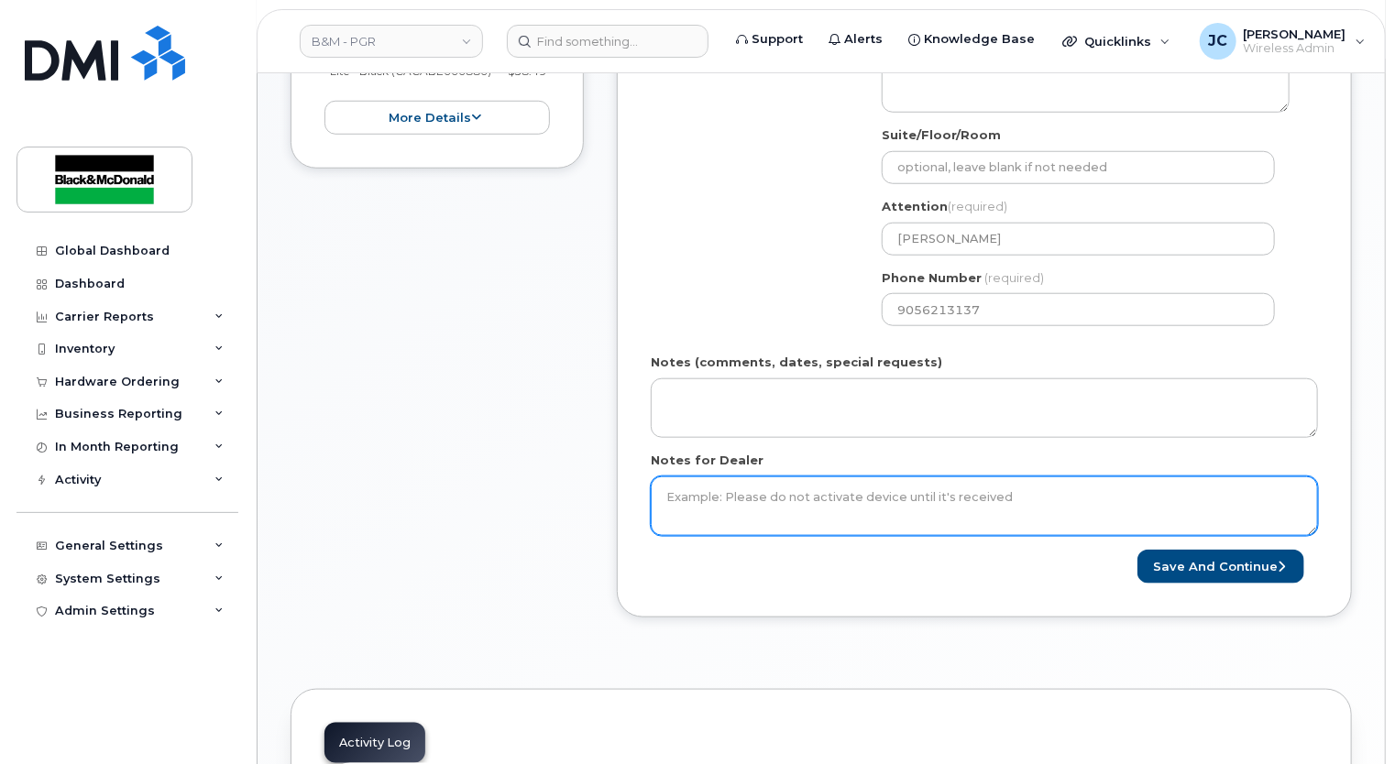
click at [697, 478] on textarea "Notes for Dealer" at bounding box center [984, 507] width 667 height 60
type textarea "* Please activate Now"
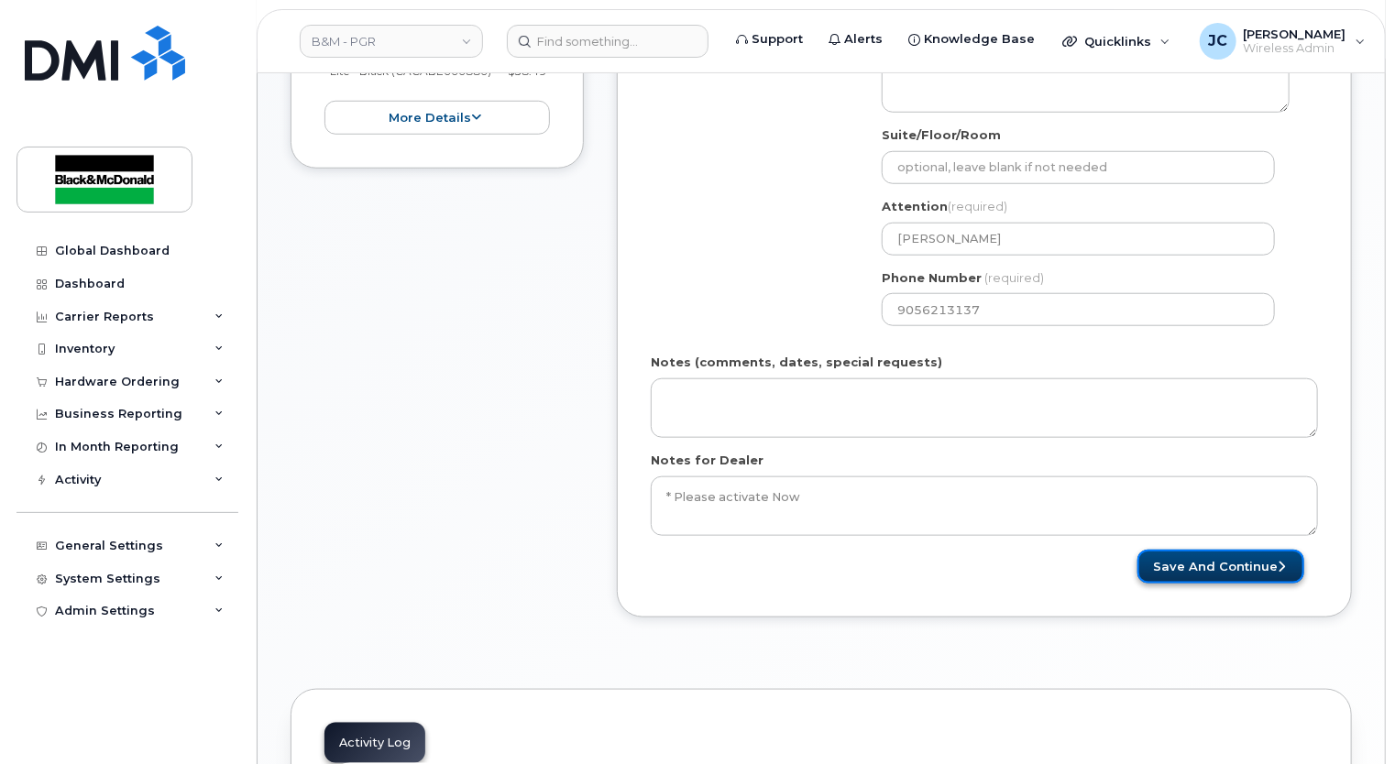
click at [1212, 555] on button "Save and Continue" at bounding box center [1220, 567] width 167 height 34
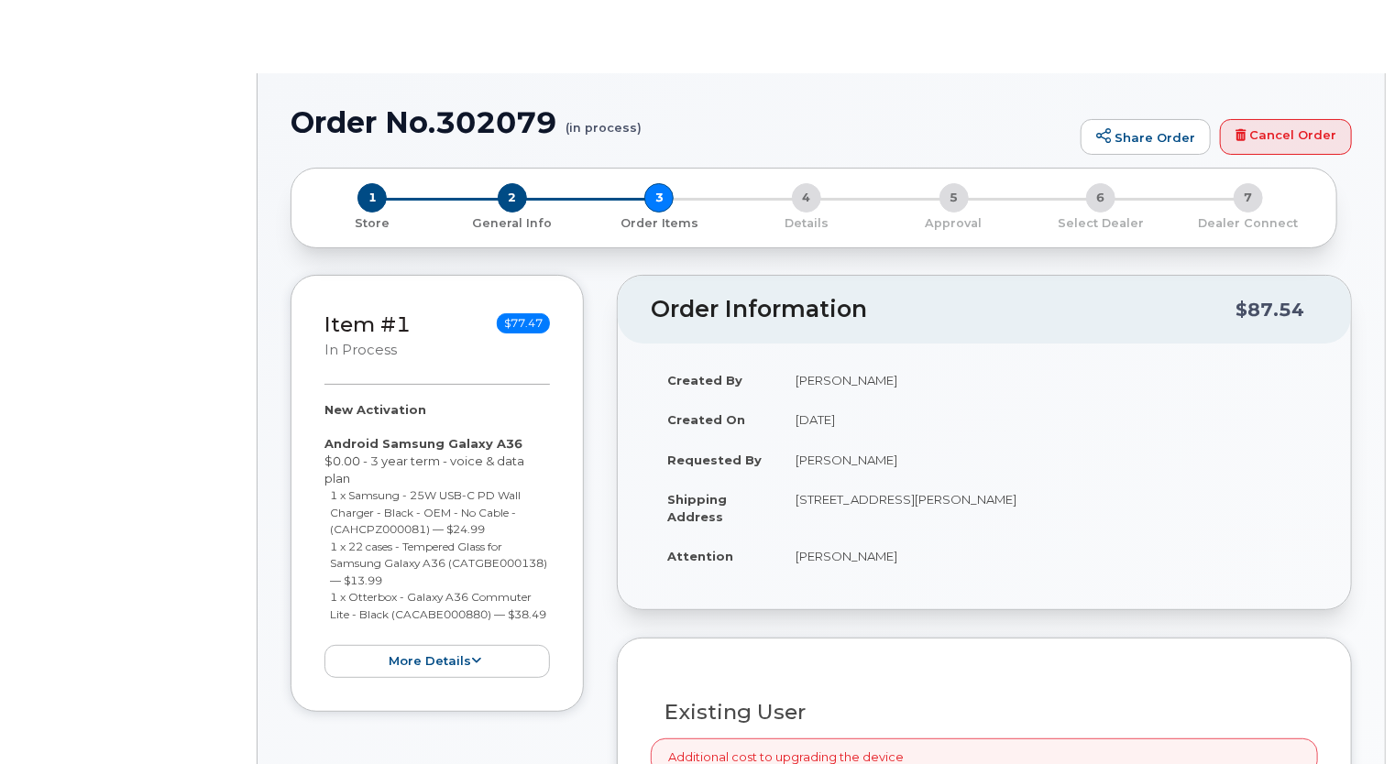
radio input "true"
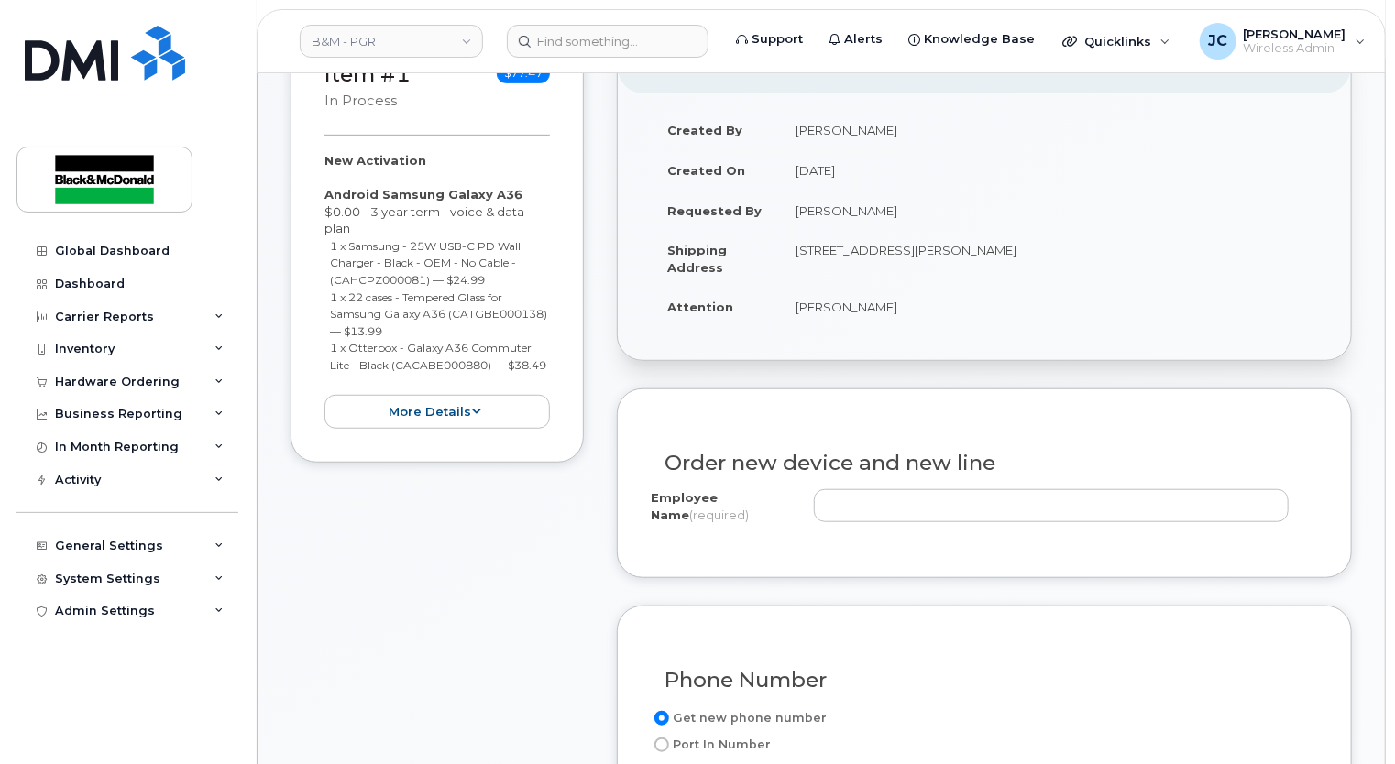
scroll to position [458, 0]
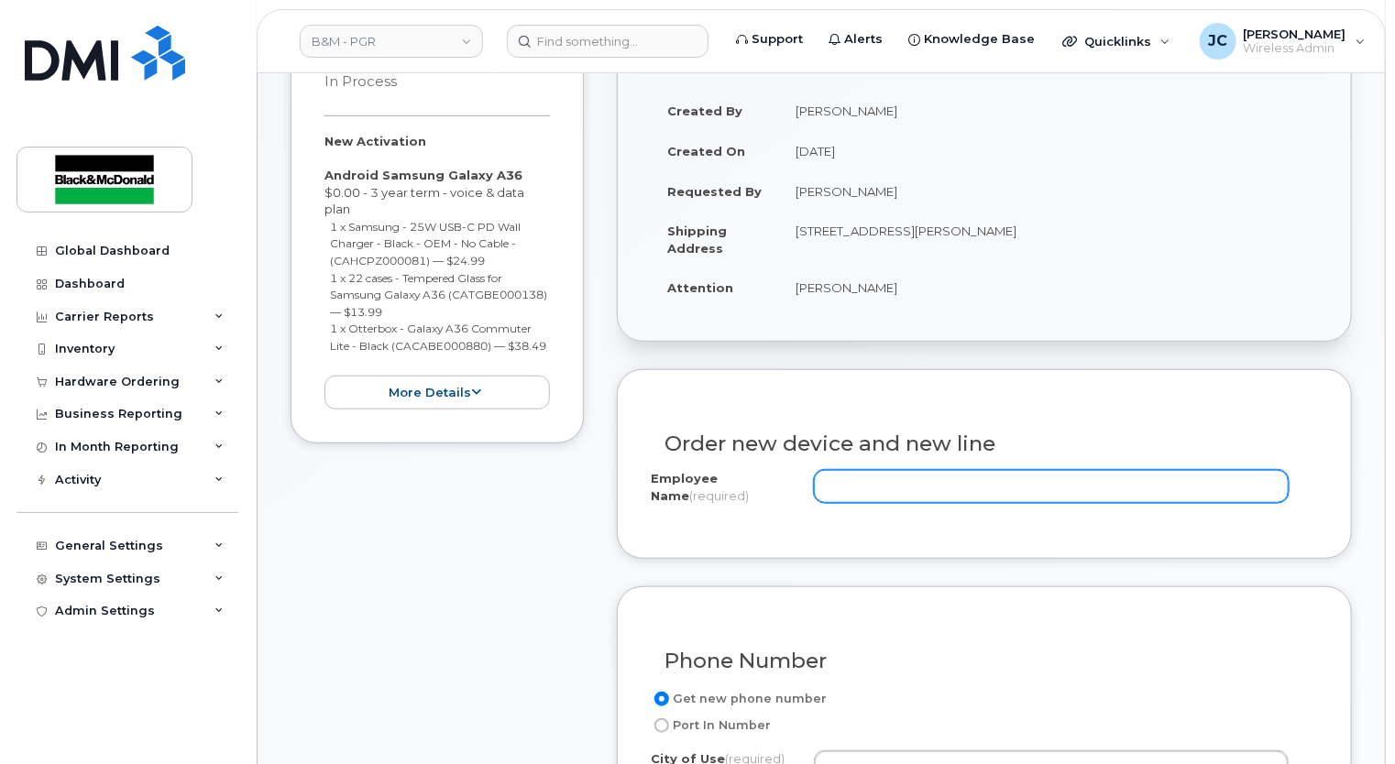
click at [858, 470] on input "Employee Name (required)" at bounding box center [1051, 486] width 475 height 33
paste input "[PERSON_NAME]"
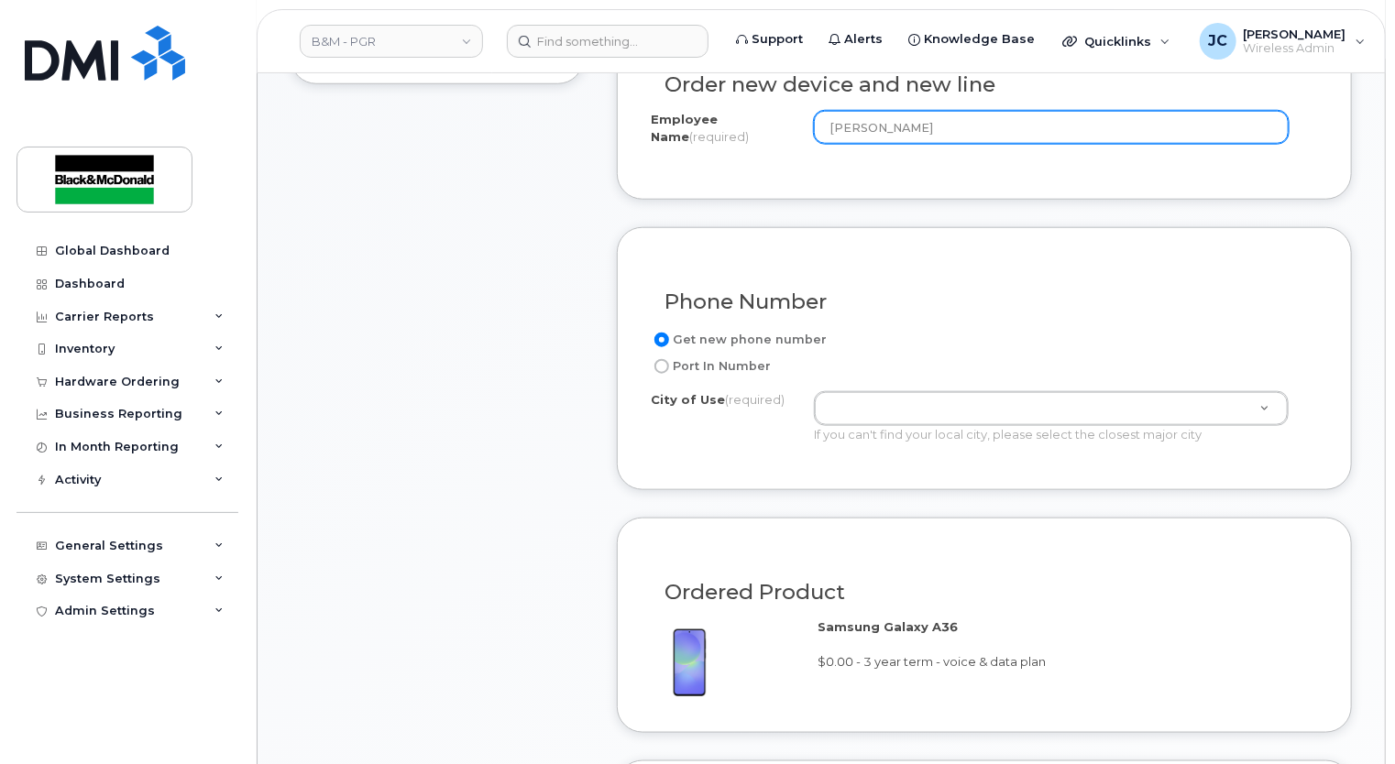
scroll to position [825, 0]
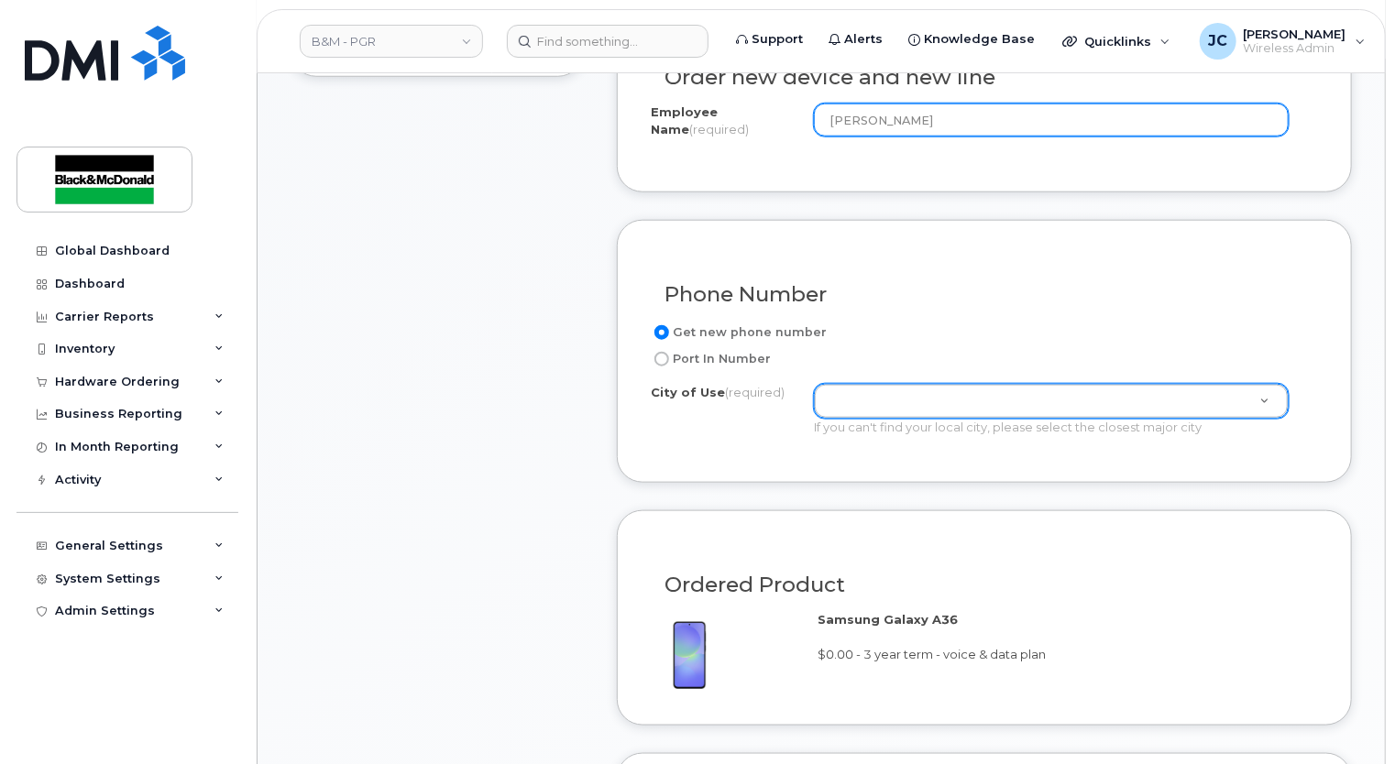
type input "[PERSON_NAME]"
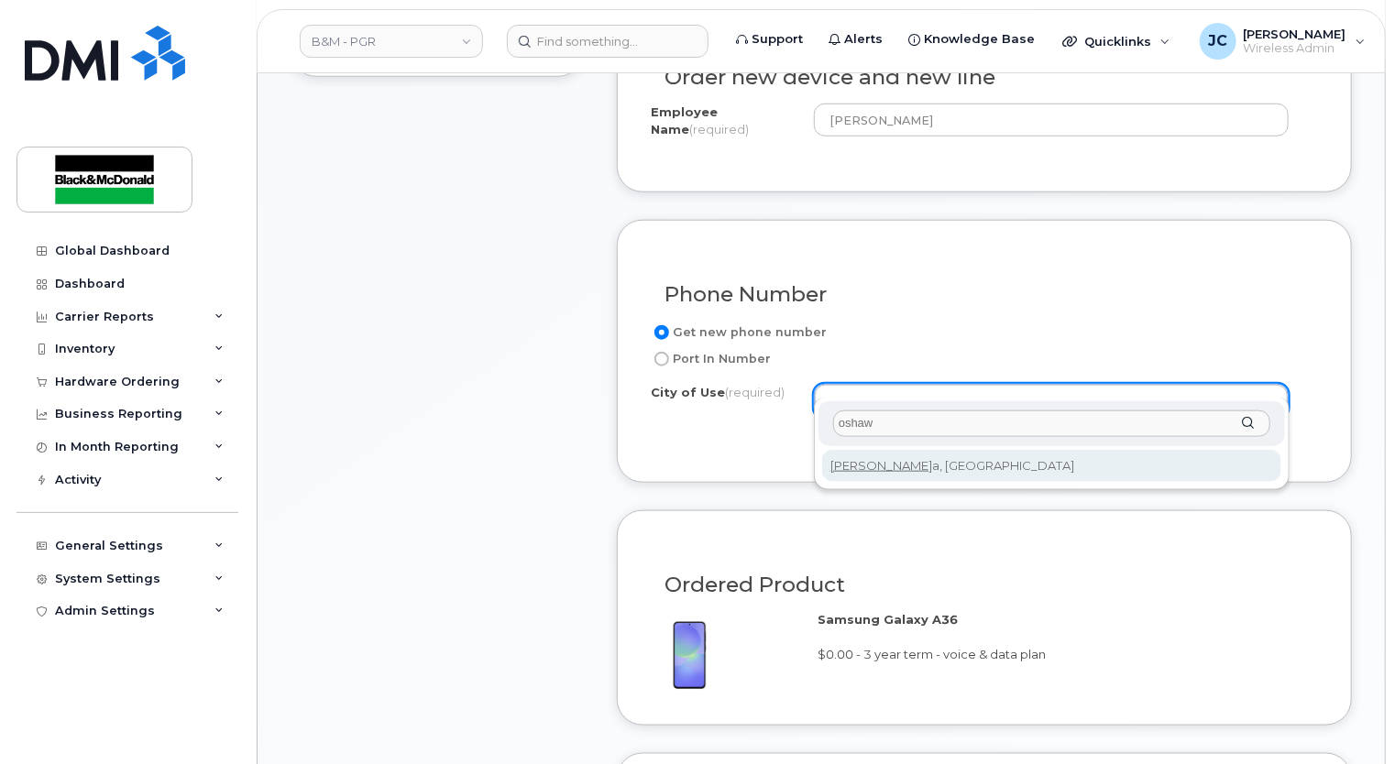
type input "oshaw"
type input "4576"
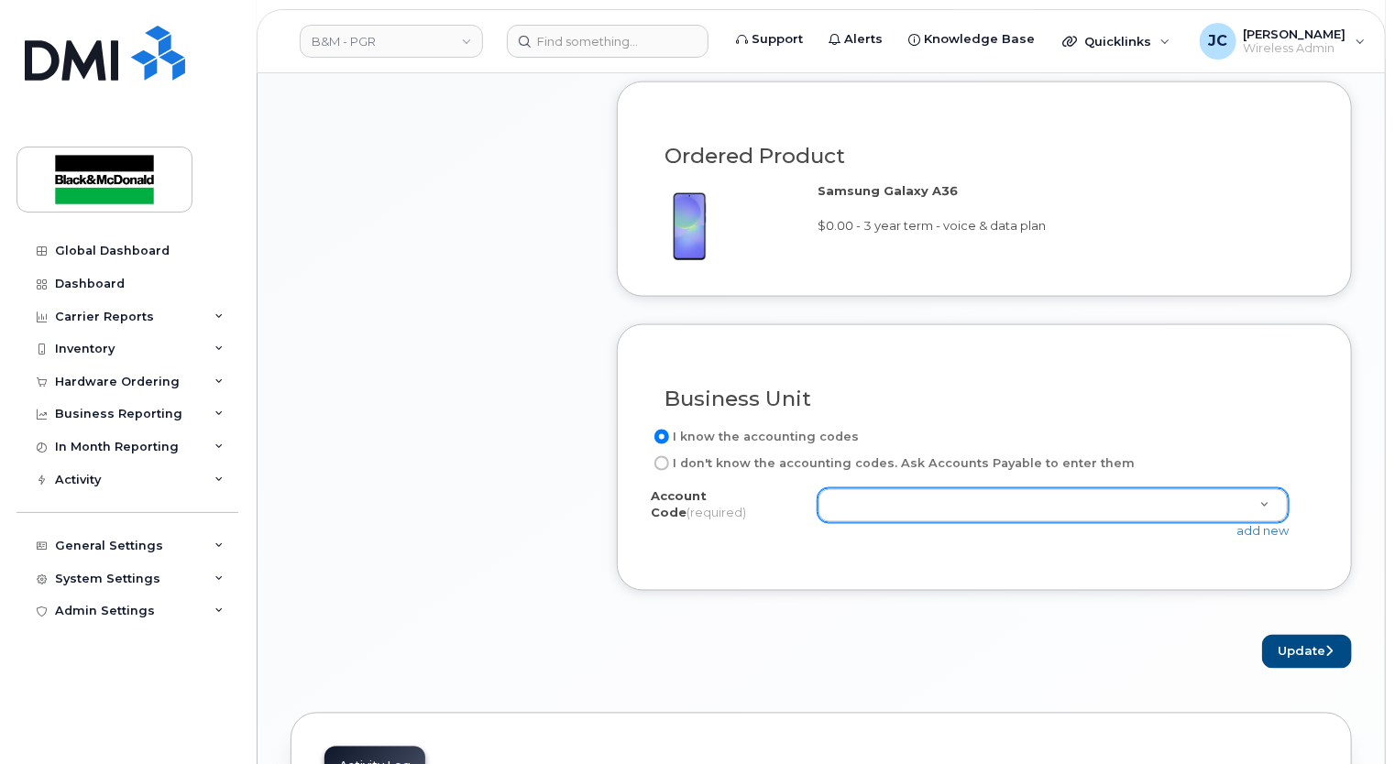
scroll to position [1283, 0]
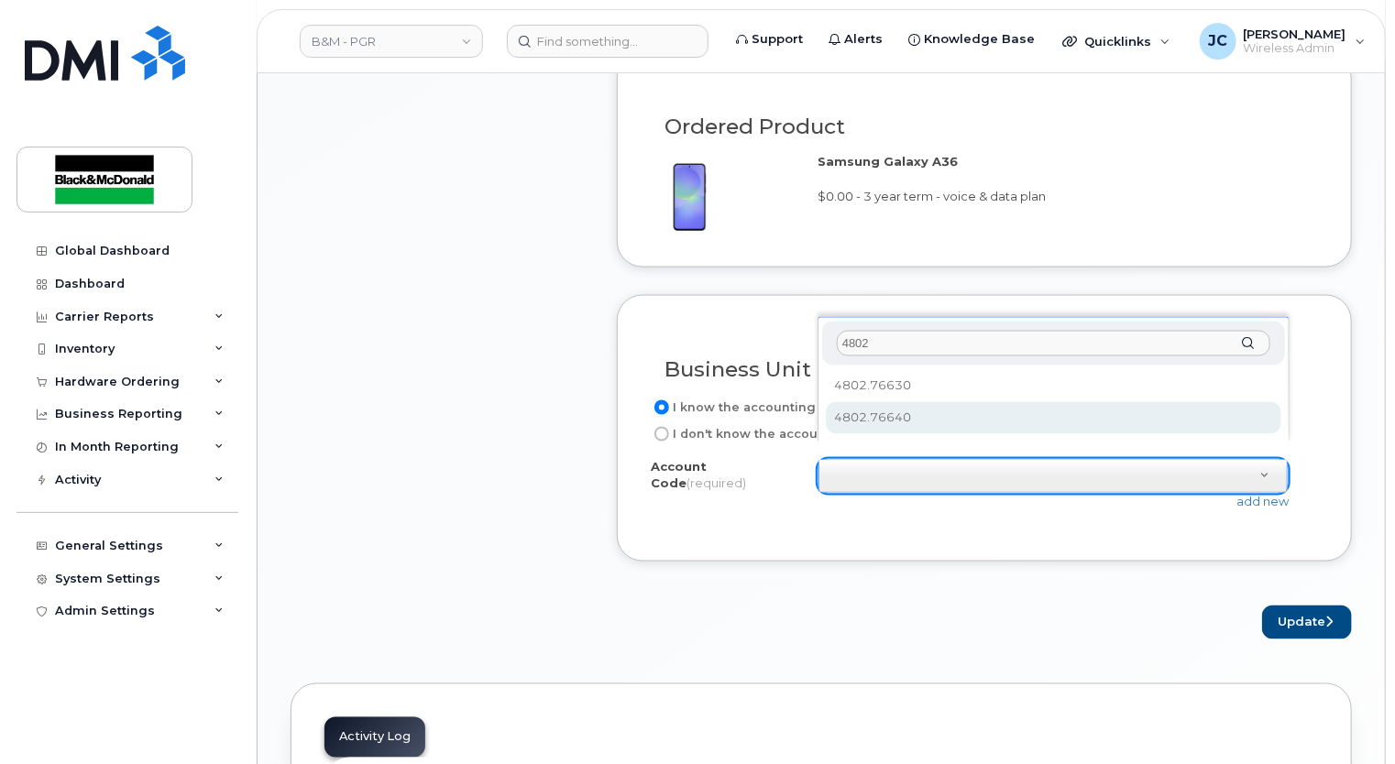
type input "4802"
select select "4802.76640"
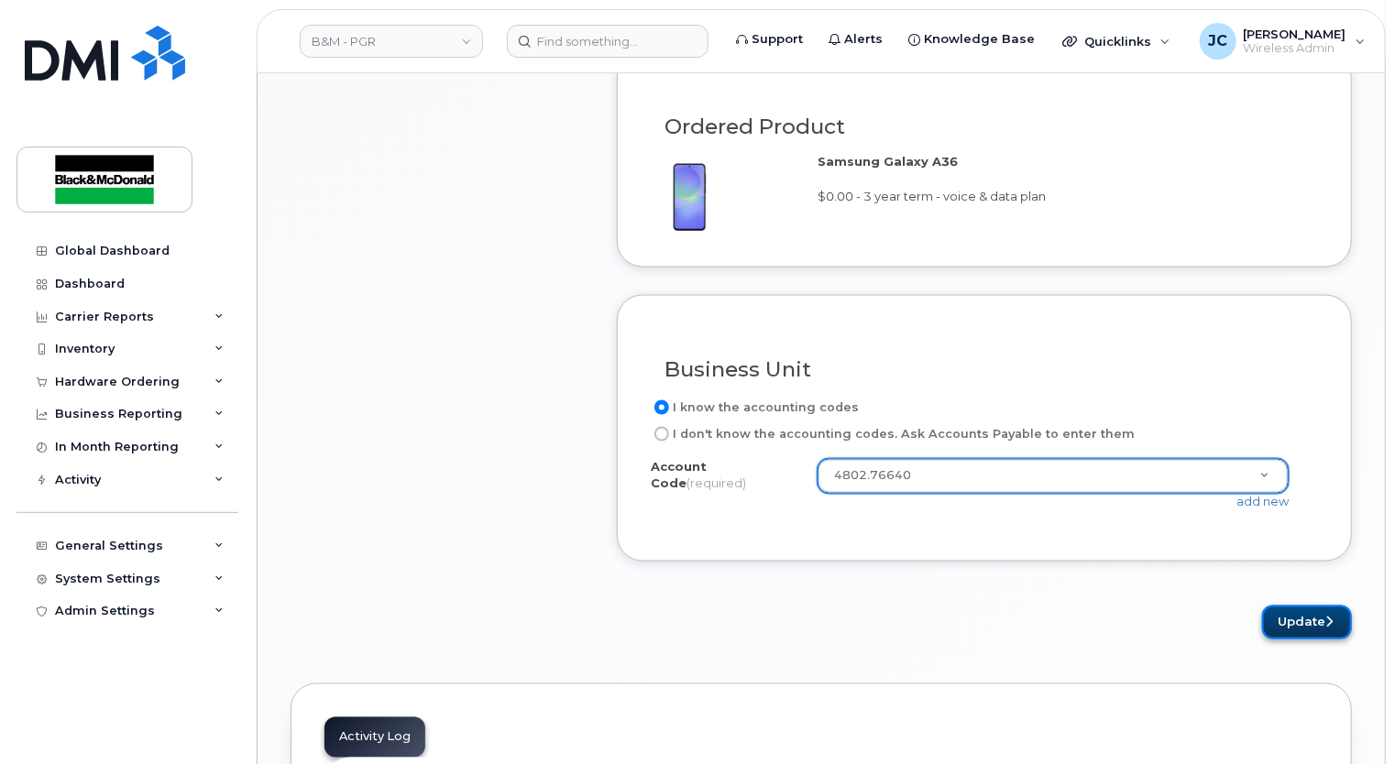
click at [1305, 609] on button "Update" at bounding box center [1307, 623] width 90 height 34
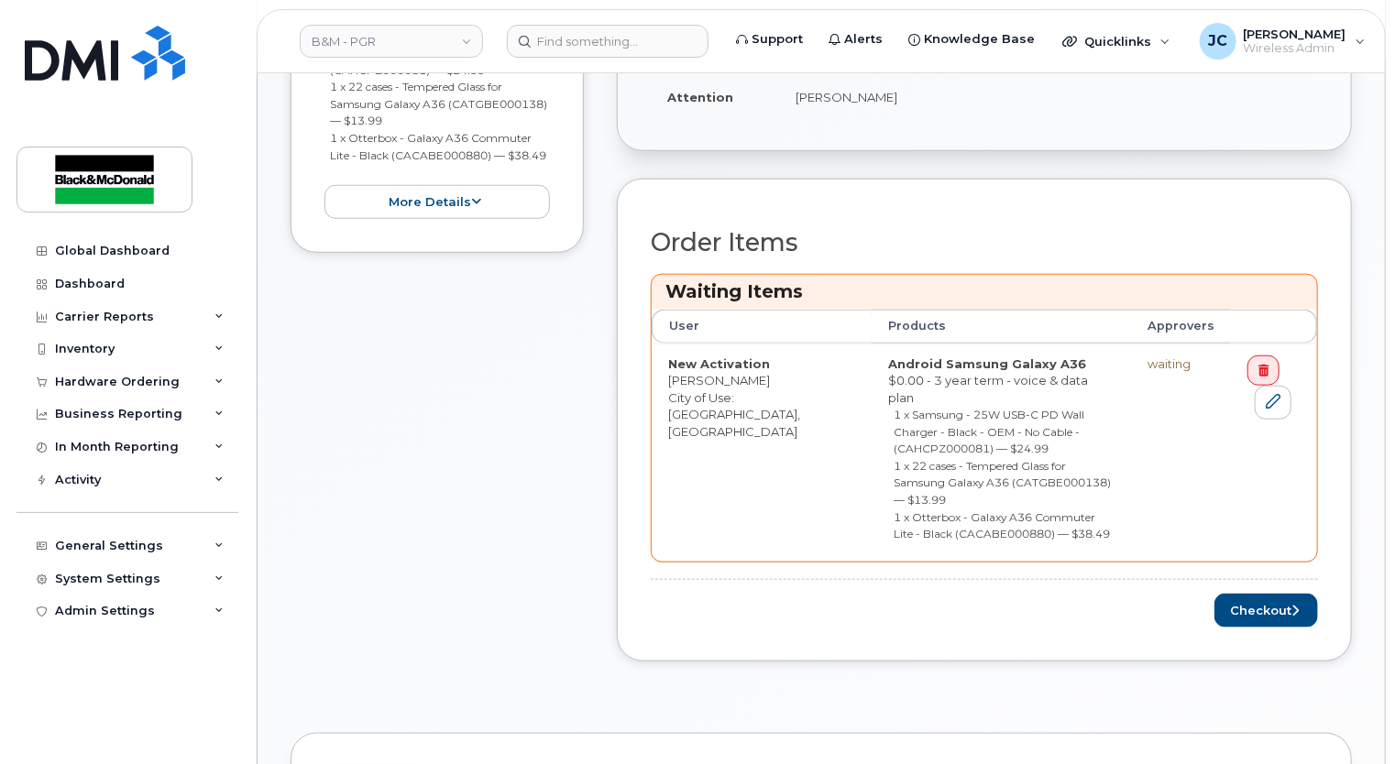
scroll to position [733, 0]
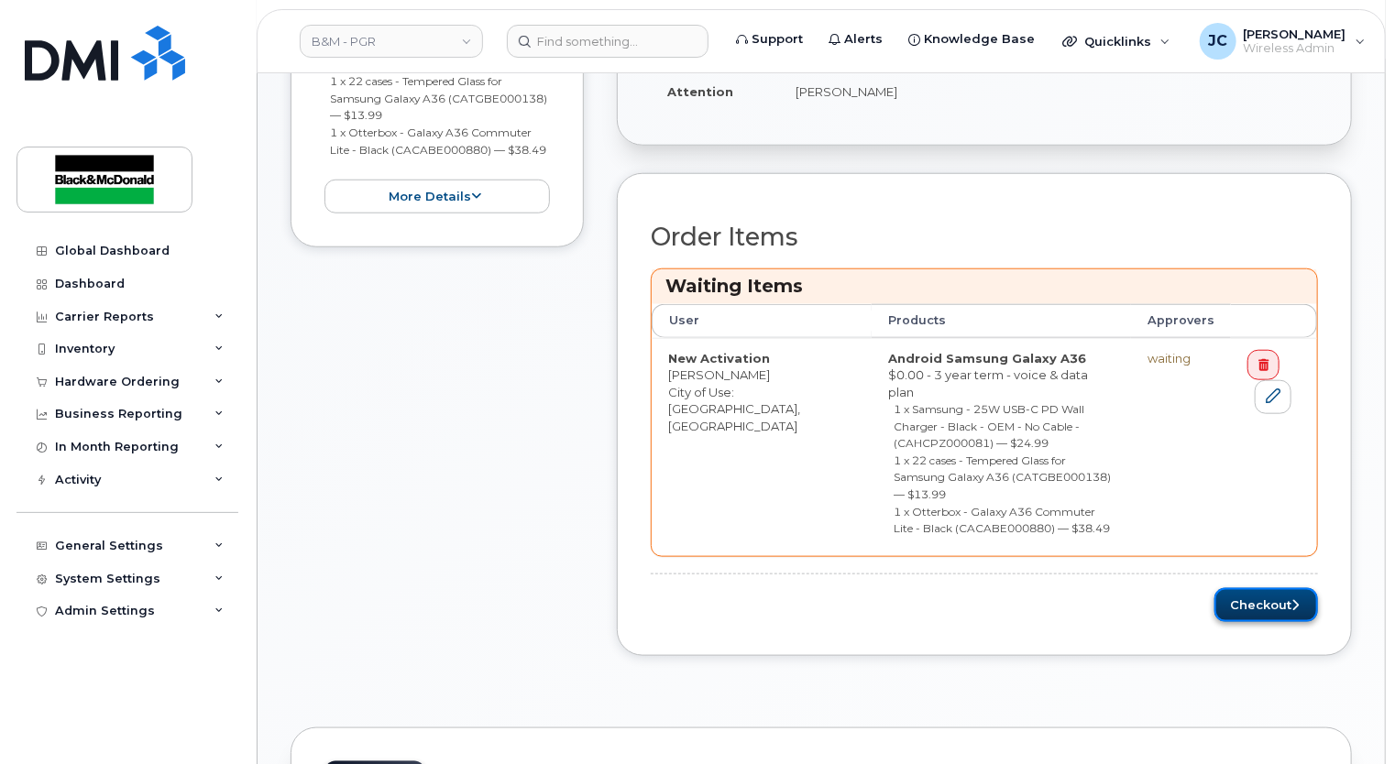
click at [1261, 588] on button "Checkout" at bounding box center [1266, 605] width 104 height 34
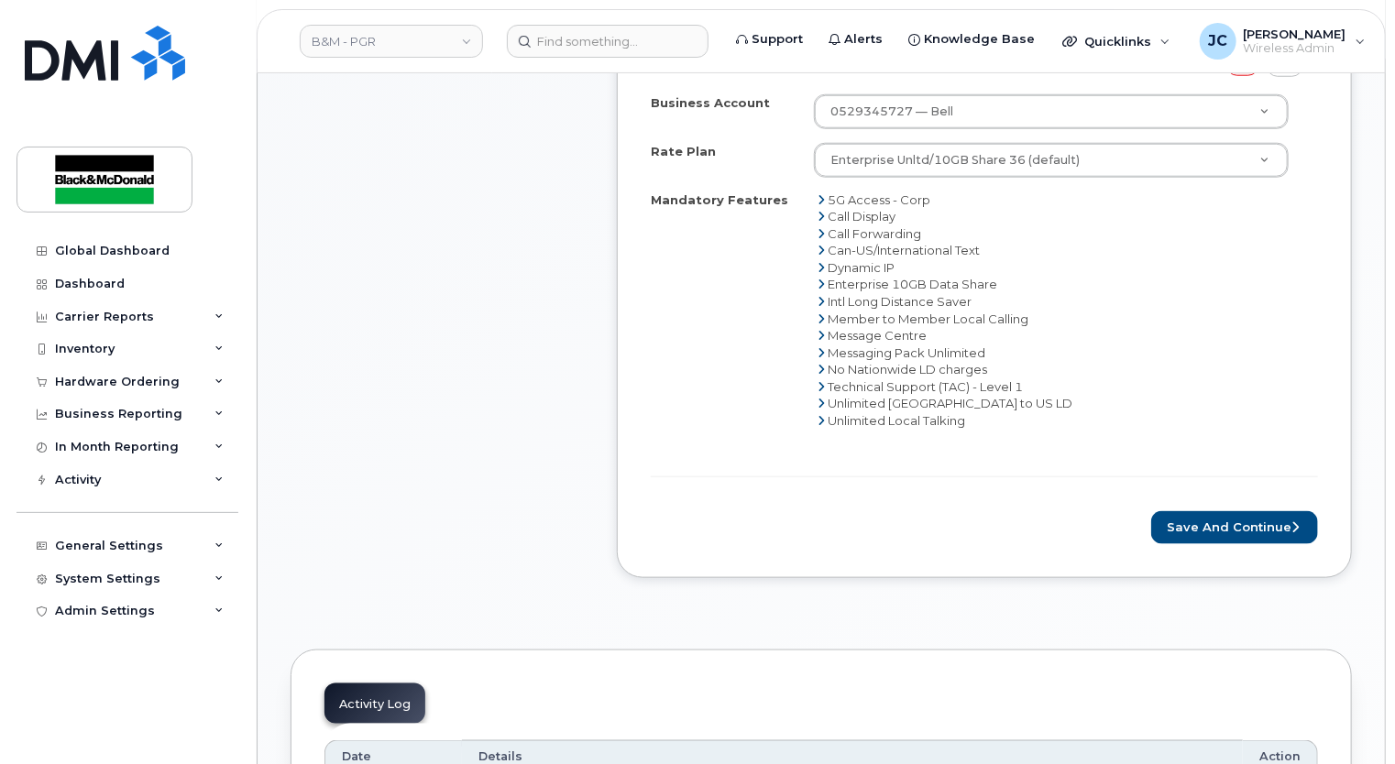
scroll to position [916, 0]
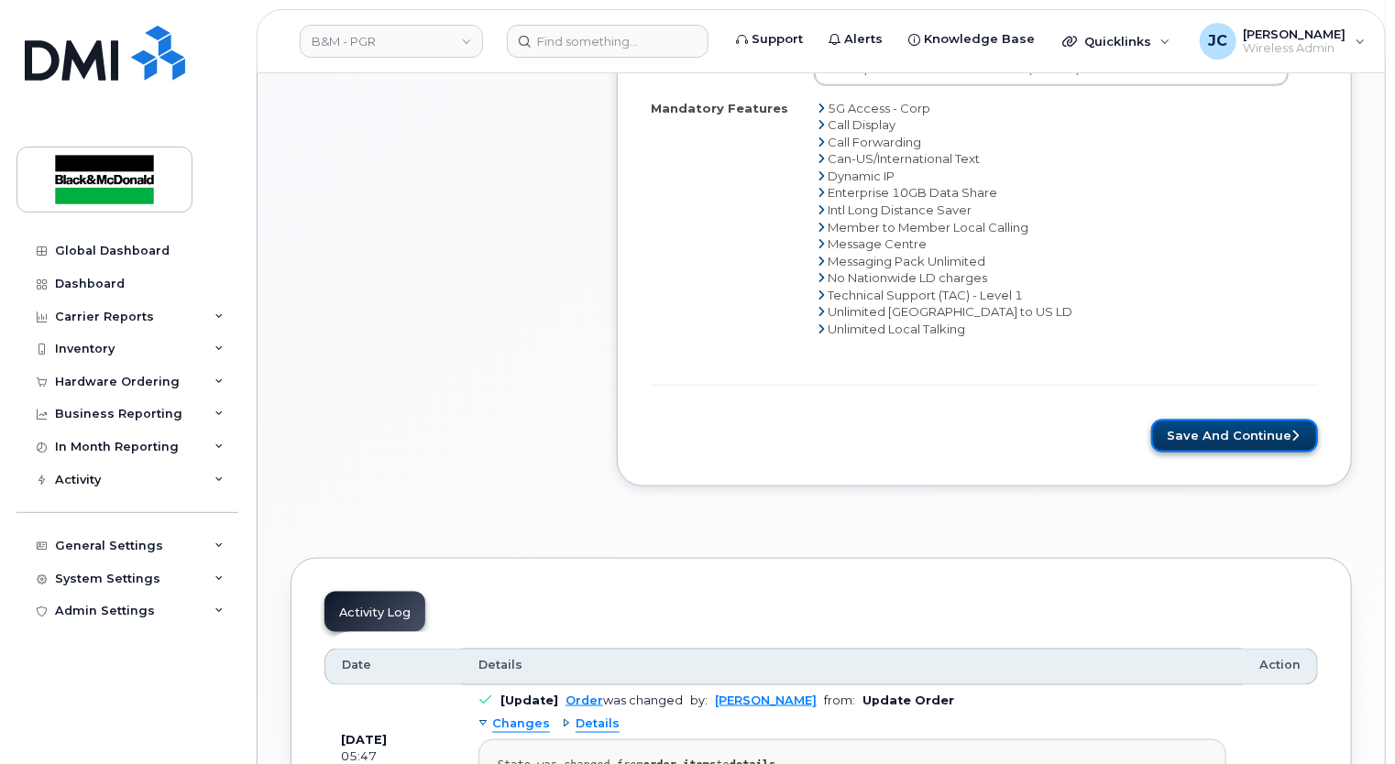
click at [1246, 420] on button "Save and Continue" at bounding box center [1234, 437] width 167 height 34
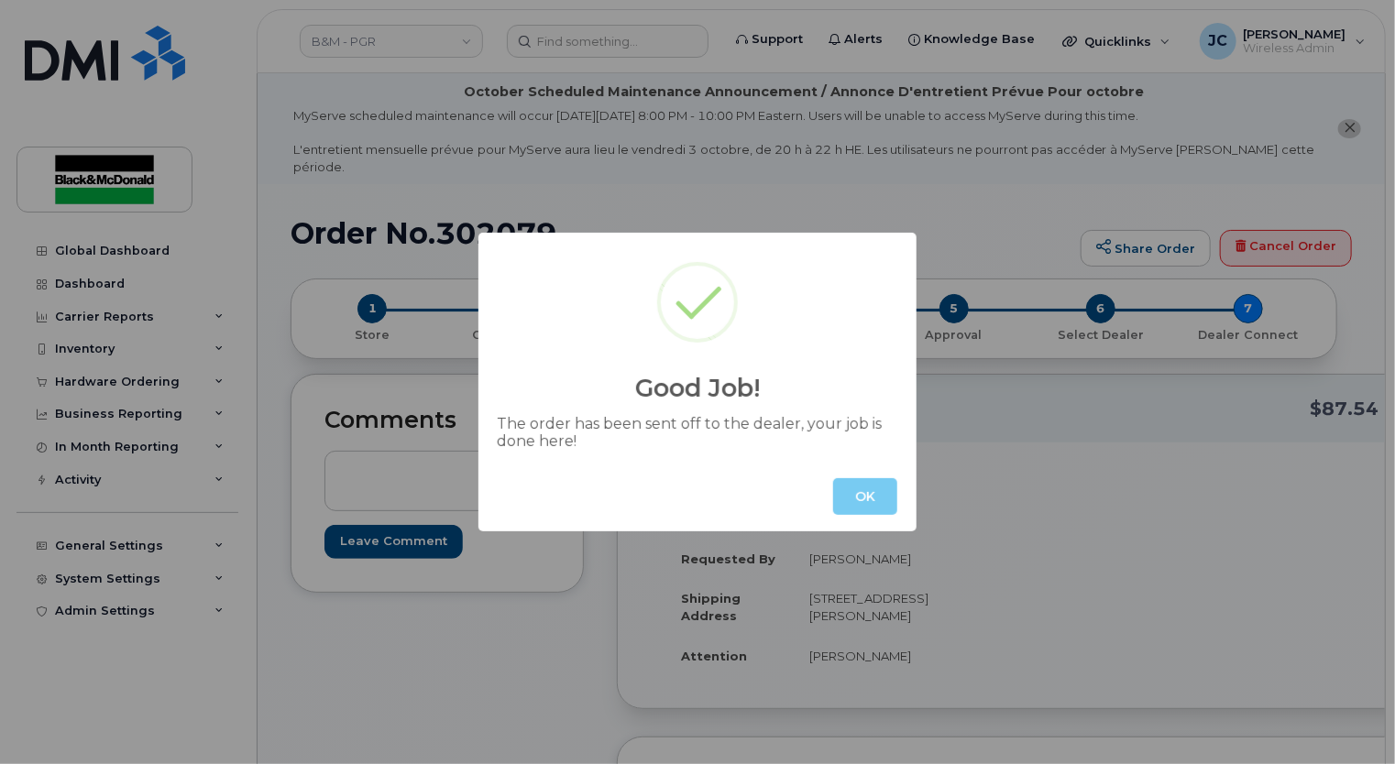
click at [853, 496] on button "OK" at bounding box center [865, 496] width 64 height 37
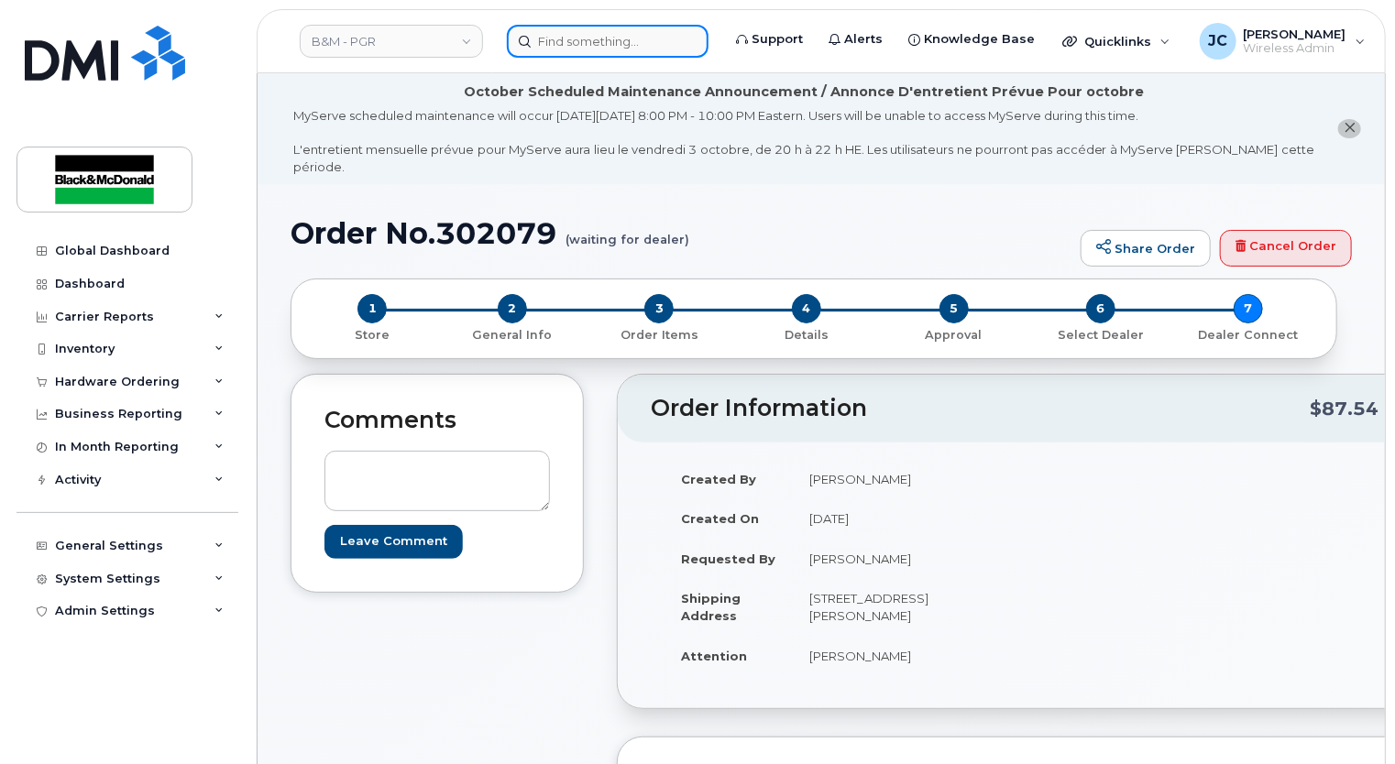
click at [572, 57] on div at bounding box center [608, 41] width 202 height 33
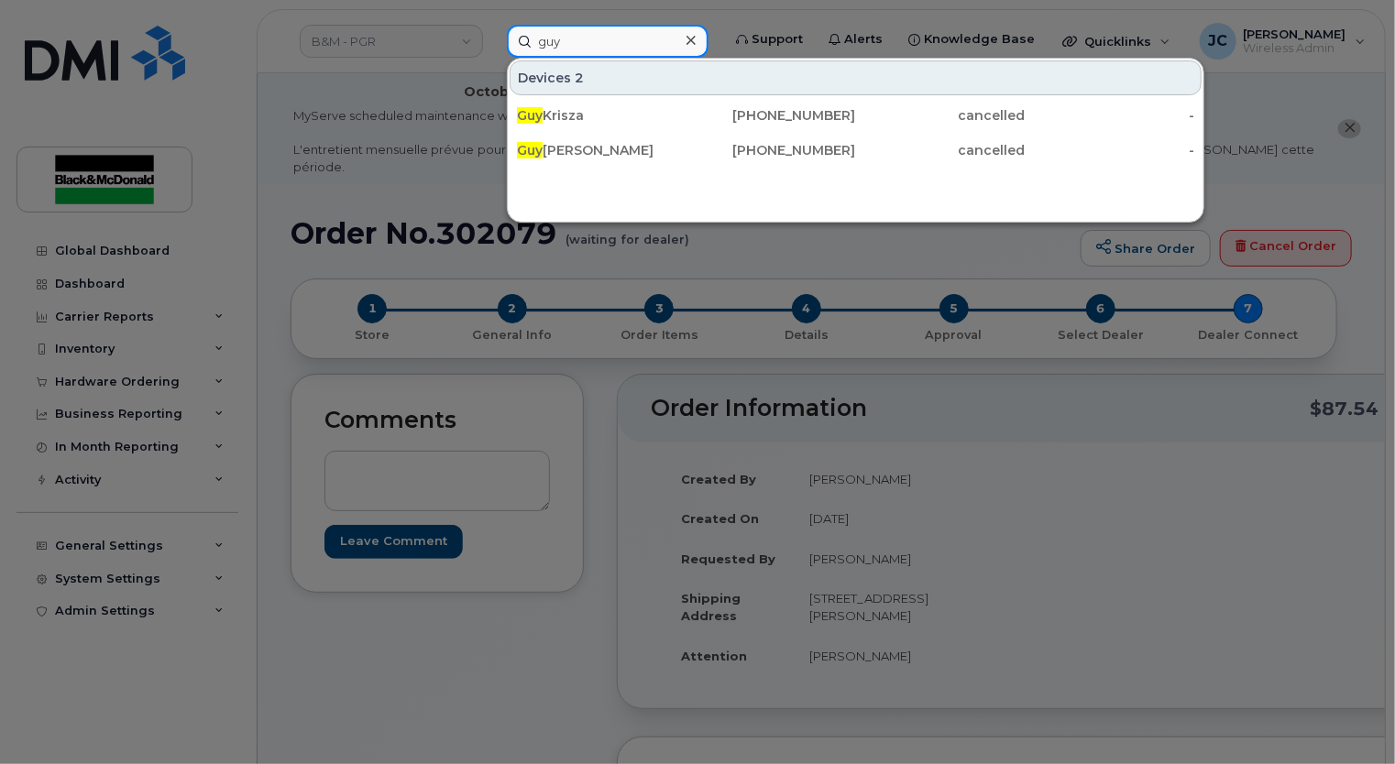
type input "guy"
click at [548, 351] on div at bounding box center [697, 382] width 1395 height 764
